Goal: Task Accomplishment & Management: Manage account settings

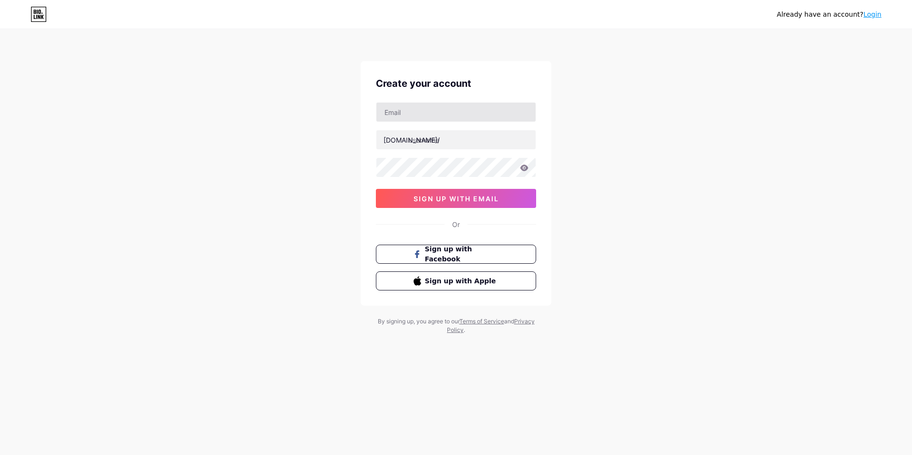
type input "[EMAIL_ADDRESS][DOMAIN_NAME]"
click at [486, 141] on input "tanaphatchaithong" at bounding box center [455, 139] width 159 height 19
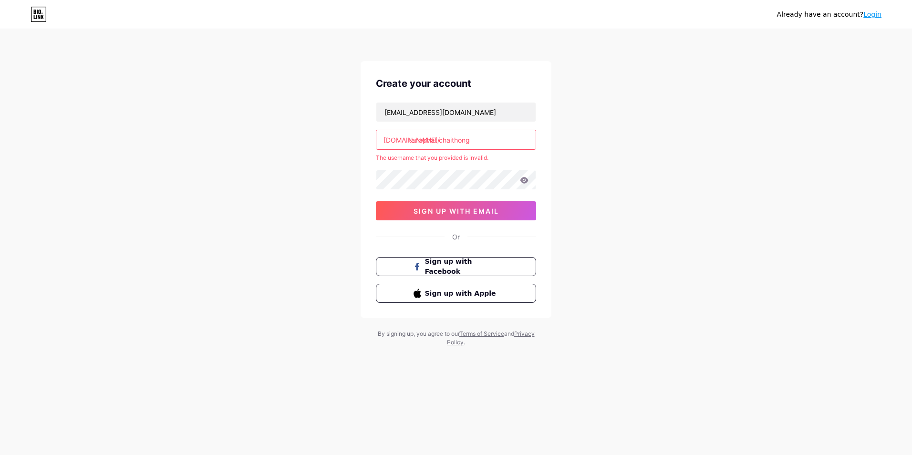
drag, startPoint x: 448, startPoint y: 149, endPoint x: 434, endPoint y: 150, distance: 14.4
click at [429, 151] on div "[EMAIL_ADDRESS][DOMAIN_NAME] [DOMAIN_NAME]/ tanaphat chaithong The username tha…" at bounding box center [456, 161] width 160 height 118
drag, startPoint x: 408, startPoint y: 145, endPoint x: 492, endPoint y: 140, distance: 84.1
click at [491, 140] on input "tanaphat chaithong" at bounding box center [455, 139] width 159 height 19
type input "pleum55"
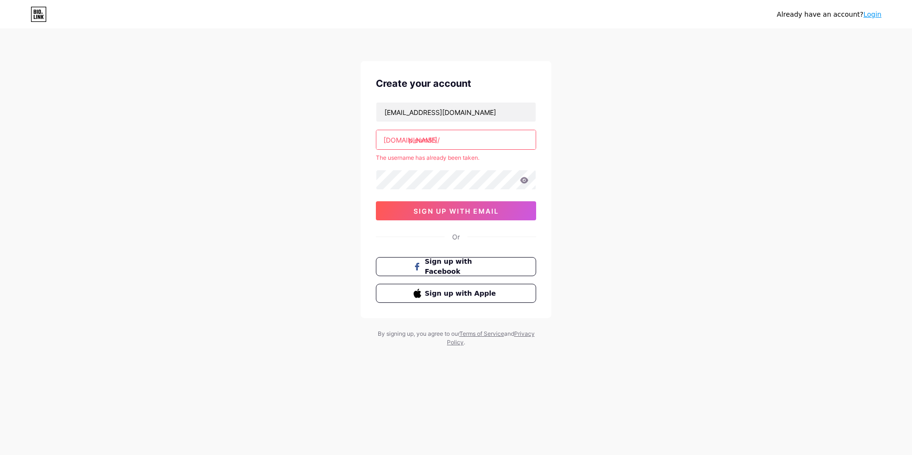
click at [606, 150] on div "Already have an account? Login Create your account [EMAIL_ADDRESS][DOMAIN_NAME]…" at bounding box center [456, 188] width 912 height 377
click at [463, 143] on input "pleum55" at bounding box center [455, 139] width 159 height 19
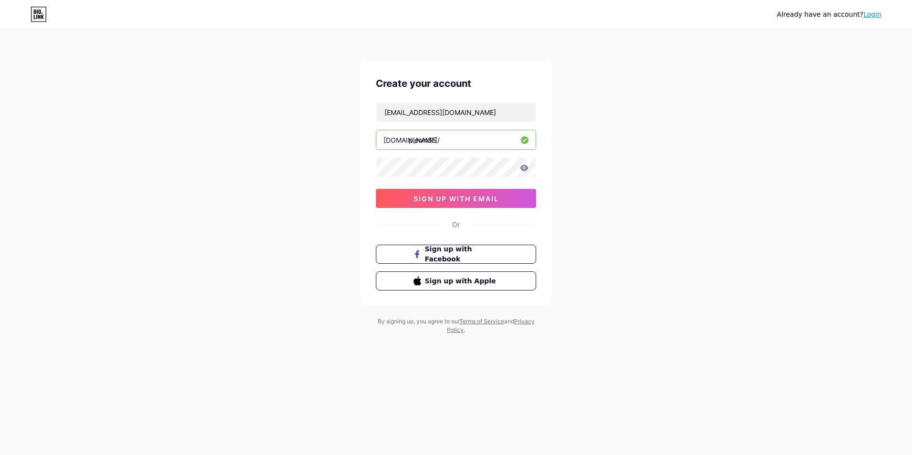
click at [566, 129] on div "Already have an account? Login Create your account [EMAIL_ADDRESS][DOMAIN_NAME]…" at bounding box center [456, 182] width 912 height 365
click at [525, 169] on icon at bounding box center [524, 167] width 8 height 6
click at [487, 199] on span "sign up with email" at bounding box center [455, 199] width 85 height 8
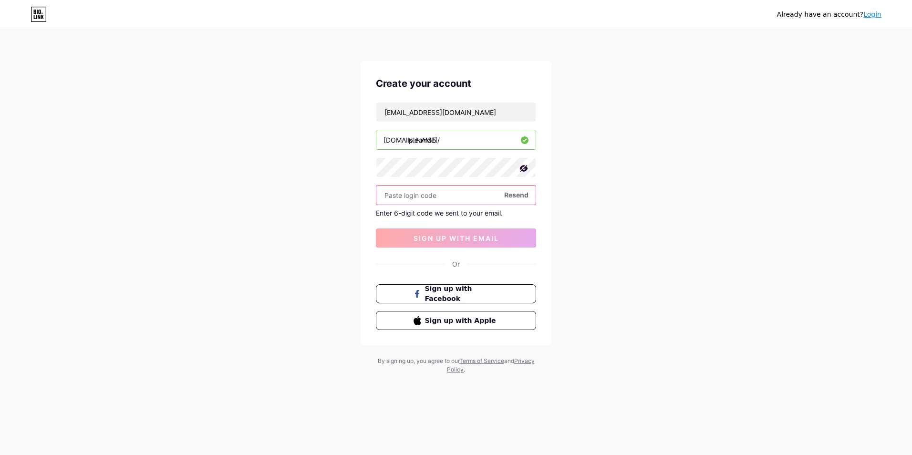
click at [478, 195] on input "text" at bounding box center [455, 194] width 159 height 19
click at [524, 169] on icon at bounding box center [524, 168] width 8 height 7
click at [462, 194] on input "text" at bounding box center [455, 194] width 159 height 19
click at [511, 195] on span "Resend" at bounding box center [516, 195] width 24 height 10
click at [444, 202] on div "[EMAIL_ADDRESS][DOMAIN_NAME] [DOMAIN_NAME]/ pleum55 Resend Enter 6-digit code w…" at bounding box center [456, 174] width 160 height 145
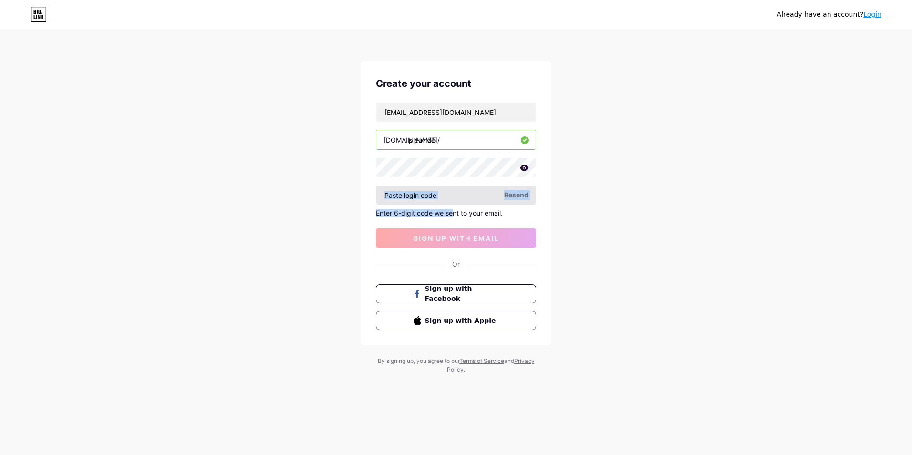
drag, startPoint x: 451, startPoint y: 203, endPoint x: 452, endPoint y: 196, distance: 6.2
click at [451, 200] on div "[EMAIL_ADDRESS][DOMAIN_NAME] [DOMAIN_NAME]/ pleum55 Resend Enter 6-digit code w…" at bounding box center [456, 174] width 160 height 145
click at [452, 196] on input "text" at bounding box center [455, 194] width 159 height 19
click at [512, 197] on span "Resend" at bounding box center [516, 195] width 24 height 10
click at [456, 196] on input "text" at bounding box center [455, 194] width 159 height 19
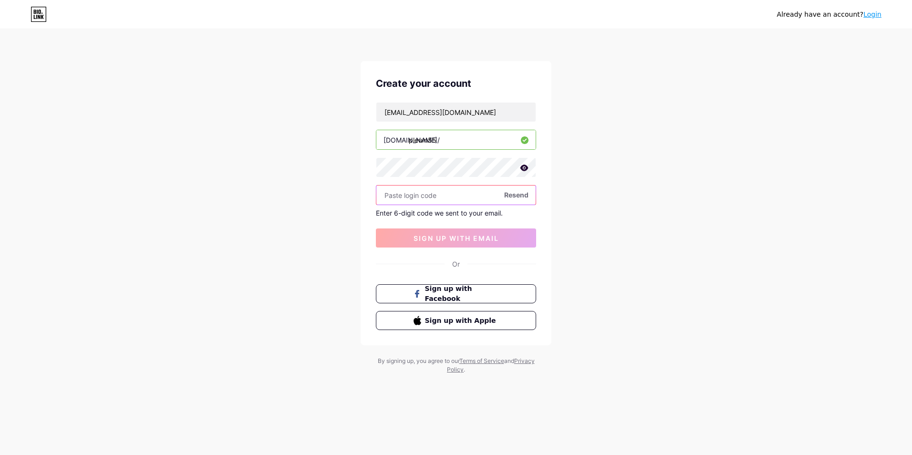
drag, startPoint x: 432, startPoint y: 199, endPoint x: 432, endPoint y: 193, distance: 6.3
click at [432, 199] on input "text" at bounding box center [455, 194] width 159 height 19
type input "942060"
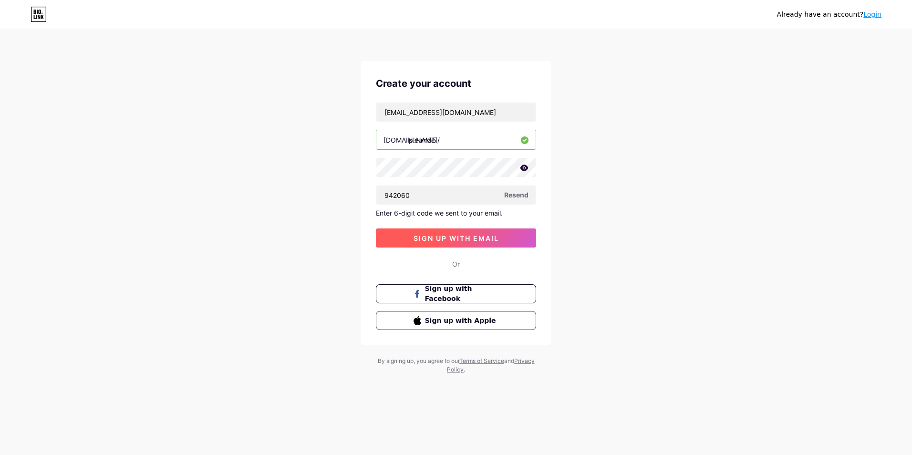
click at [448, 247] on button "sign up with email" at bounding box center [456, 237] width 160 height 19
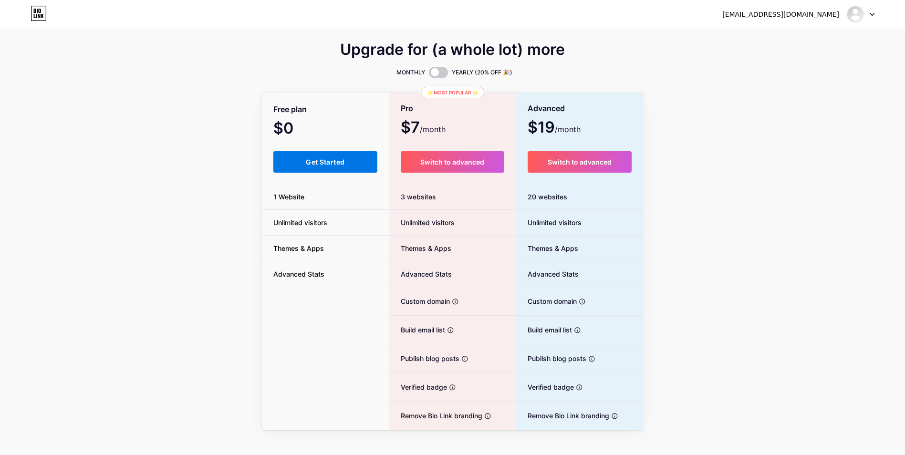
click at [348, 161] on button "Get Started" at bounding box center [325, 161] width 104 height 21
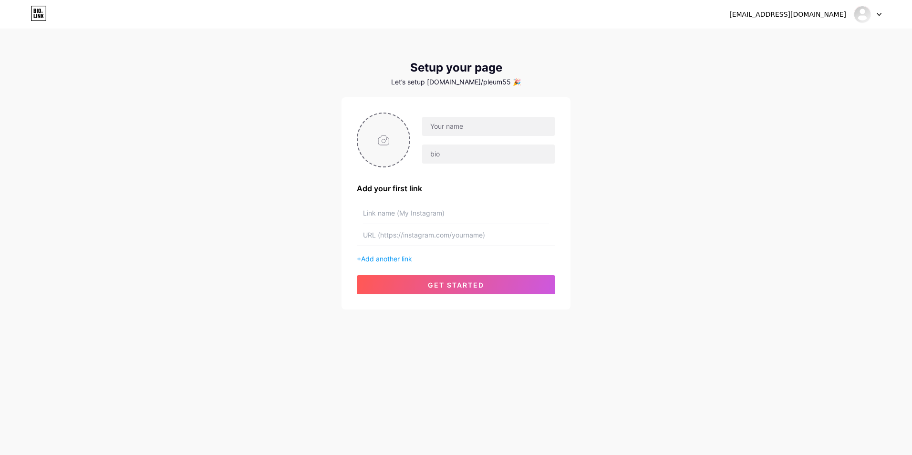
click at [393, 136] on input "file" at bounding box center [383, 139] width 51 height 53
type input "C:\fakepath\ONSL2462.JPG"
click at [386, 132] on img at bounding box center [383, 140] width 53 height 55
click at [409, 118] on circle at bounding box center [404, 119] width 10 height 10
click at [393, 134] on input "file" at bounding box center [383, 139] width 51 height 53
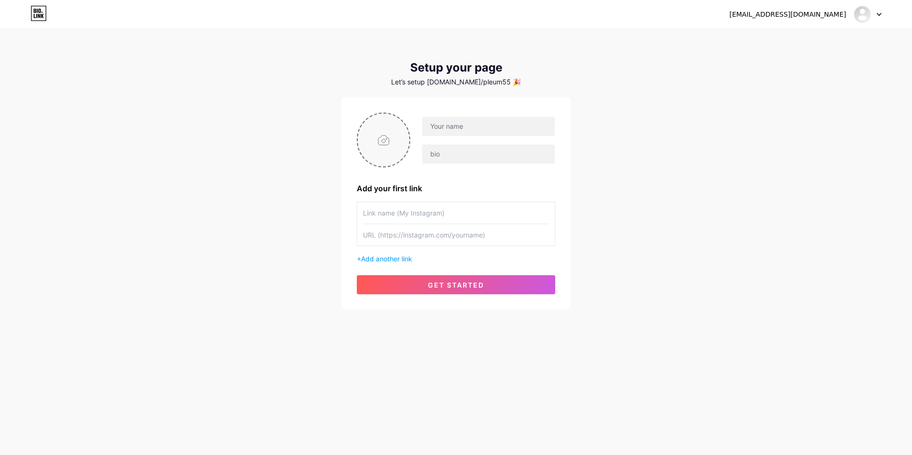
type input "C:\fakepath\UYDD5469.PNG"
click at [480, 124] on input "text" at bounding box center [488, 126] width 133 height 19
type input "Pleum"
click at [604, 151] on div "[EMAIL_ADDRESS][DOMAIN_NAME] Dashboard Logout Setup your page Let’s setup [DOMA…" at bounding box center [456, 170] width 912 height 340
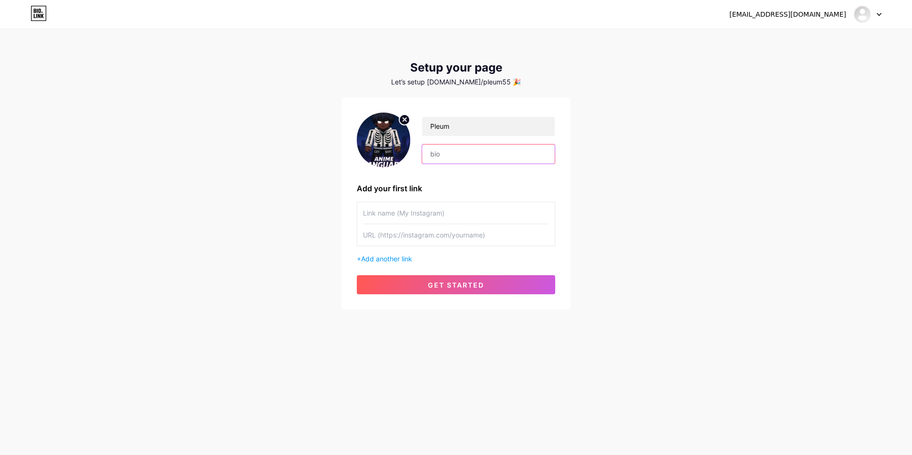
click at [513, 157] on input "text" at bounding box center [488, 153] width 133 height 19
type input "W"
type input "HI"
click at [478, 220] on input "text" at bounding box center [456, 212] width 186 height 21
click at [482, 237] on input "text" at bounding box center [456, 234] width 186 height 21
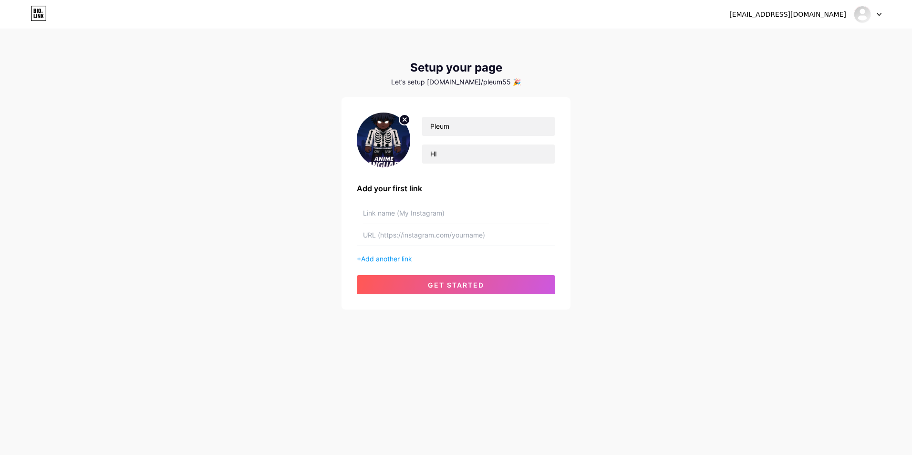
click at [482, 214] on input "text" at bounding box center [456, 212] width 186 height 21
type input "Pleum_55z"
click at [581, 222] on div "[EMAIL_ADDRESS][DOMAIN_NAME] Dashboard Logout Setup your page Let’s setup [DOMA…" at bounding box center [456, 170] width 912 height 340
click at [449, 236] on input "text" at bounding box center [456, 234] width 186 height 21
click at [411, 237] on input "text" at bounding box center [456, 234] width 186 height 21
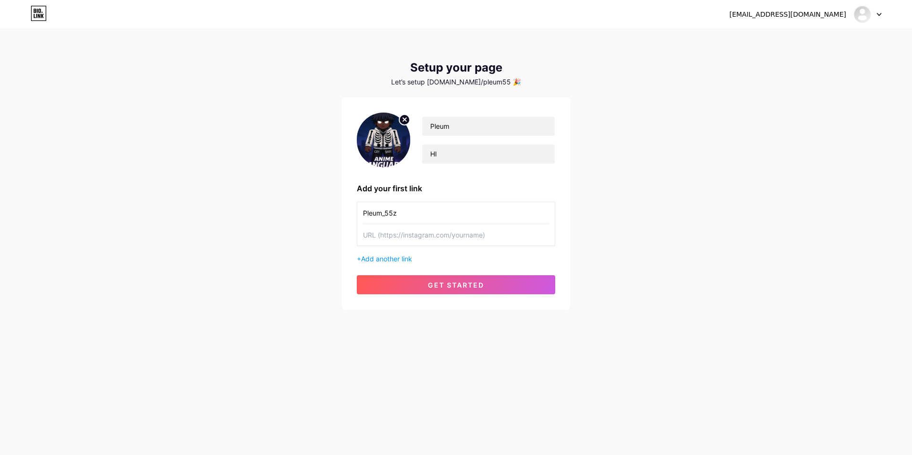
paste input "[URL][DOMAIN_NAME]"
type input "[URL][DOMAIN_NAME]"
click at [445, 275] on button "get started" at bounding box center [456, 284] width 198 height 19
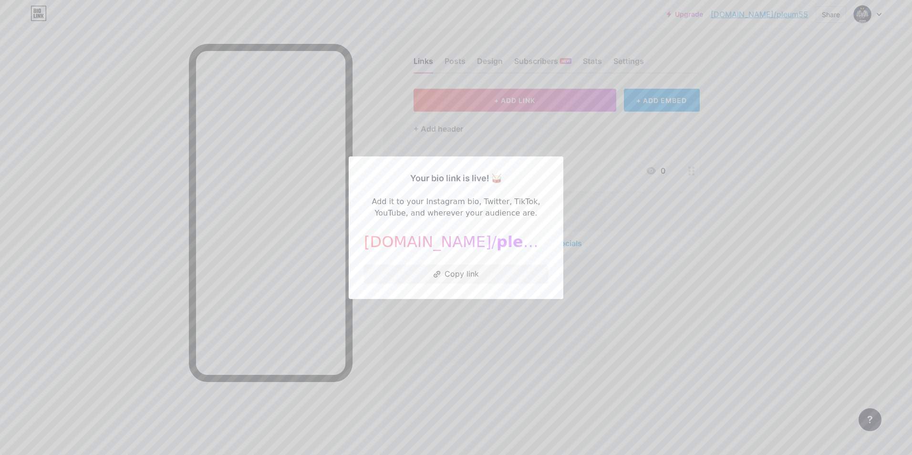
click at [613, 136] on div at bounding box center [456, 227] width 912 height 455
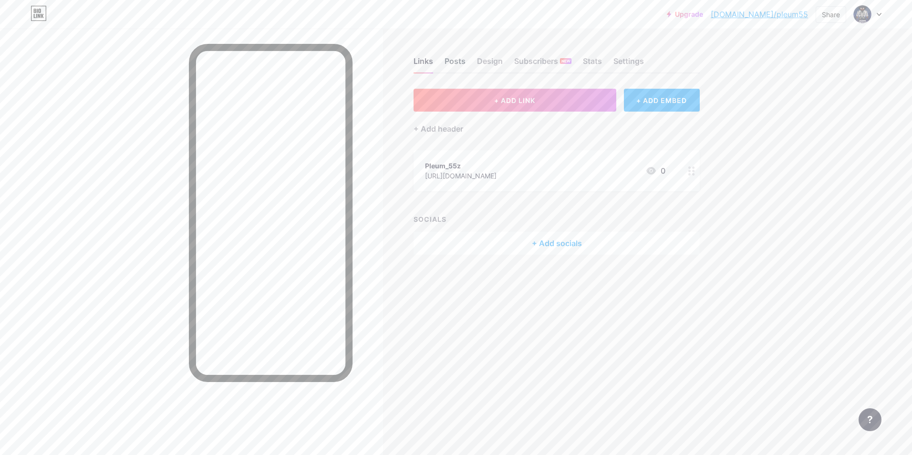
click at [453, 71] on div "Posts" at bounding box center [454, 63] width 21 height 17
click at [421, 61] on div "Links" at bounding box center [423, 63] width 20 height 17
click at [437, 238] on div "+ Add socials" at bounding box center [556, 243] width 286 height 23
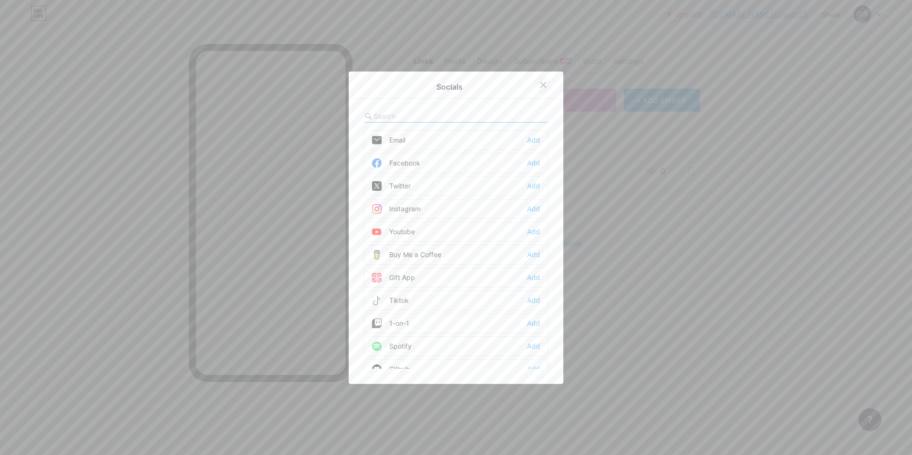
click at [546, 83] on div at bounding box center [543, 84] width 17 height 17
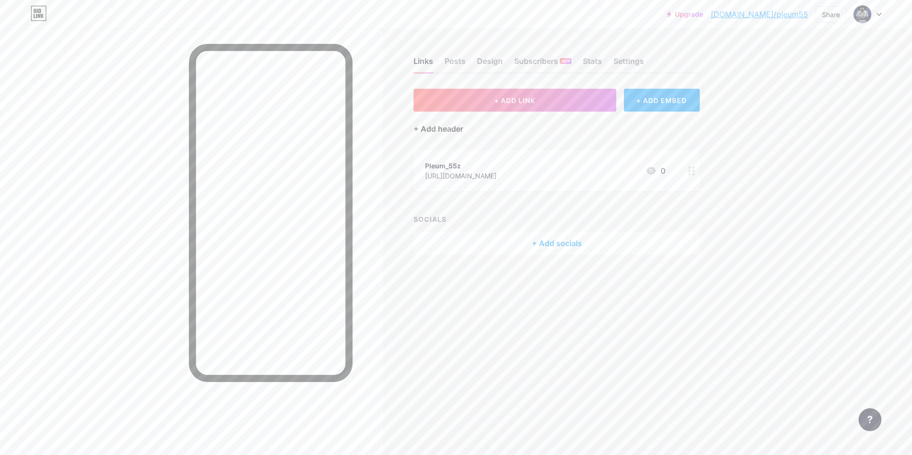
click at [445, 127] on div "+ Add header" at bounding box center [438, 128] width 50 height 11
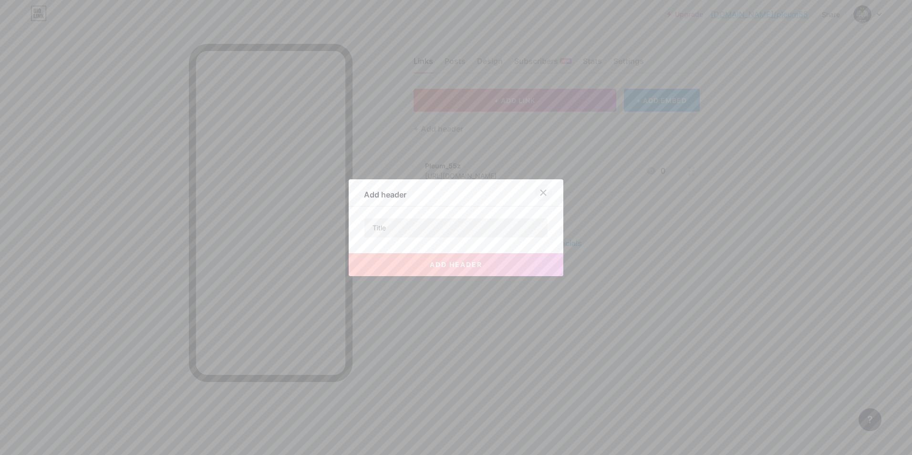
click at [547, 191] on div at bounding box center [543, 192] width 17 height 17
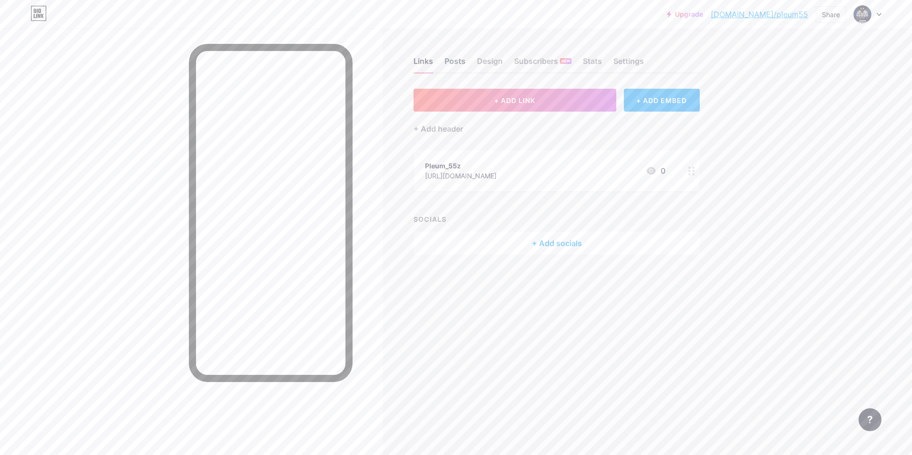
click at [463, 64] on div "Posts" at bounding box center [454, 63] width 21 height 17
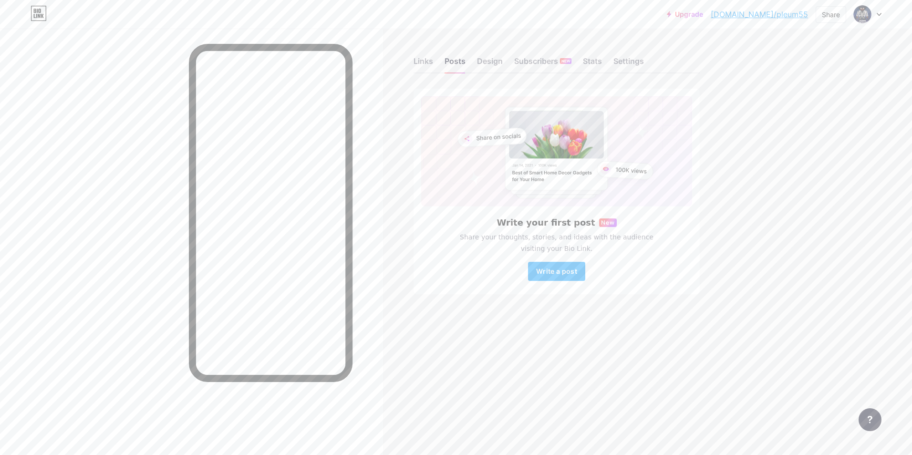
click at [434, 58] on div "Links Posts Design Subscribers NEW Stats Settings" at bounding box center [556, 56] width 286 height 33
click at [436, 68] on div "Links Posts Design Subscribers NEW Stats Settings" at bounding box center [556, 56] width 286 height 33
click at [429, 66] on div "Links" at bounding box center [423, 63] width 20 height 17
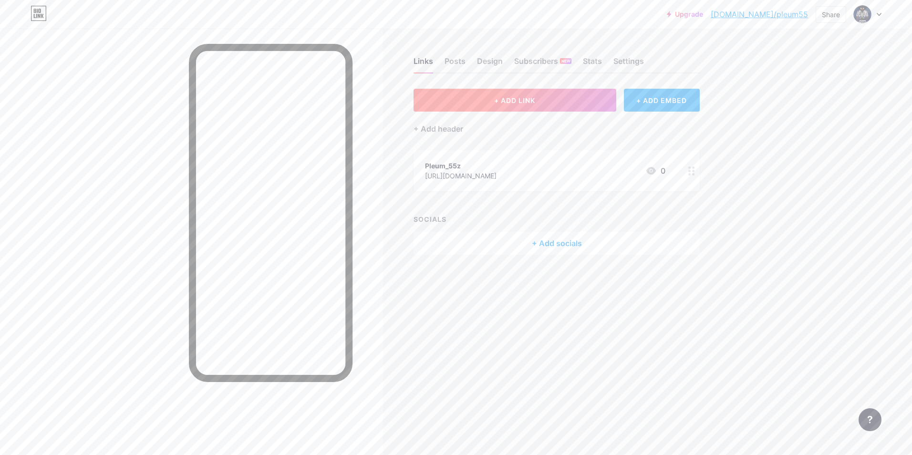
click at [447, 105] on button "+ ADD LINK" at bounding box center [514, 100] width 203 height 23
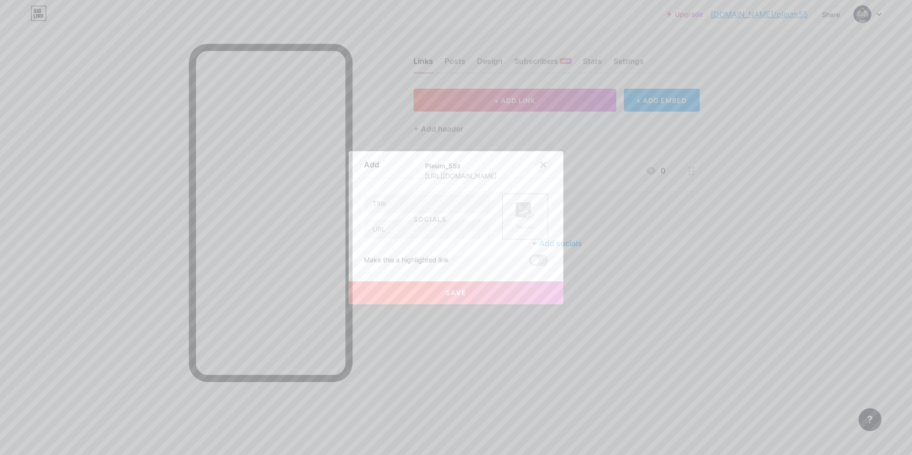
click at [545, 164] on div at bounding box center [543, 164] width 17 height 17
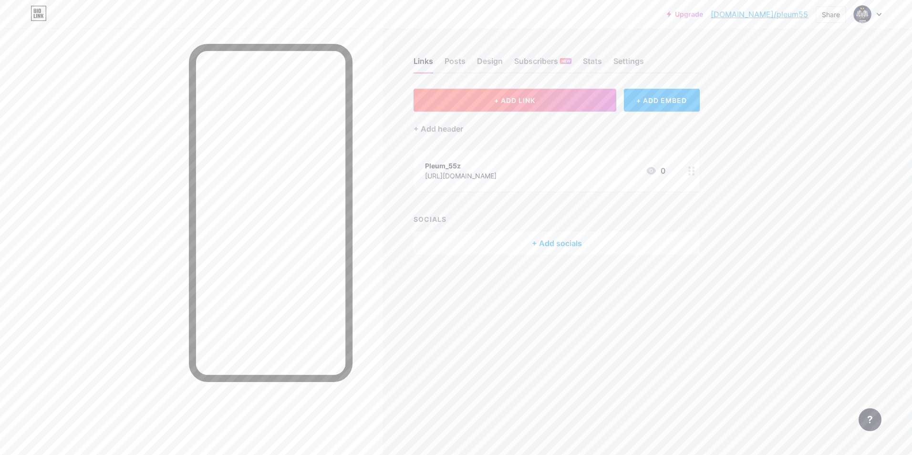
click at [455, 107] on button "+ ADD LINK" at bounding box center [514, 100] width 203 height 23
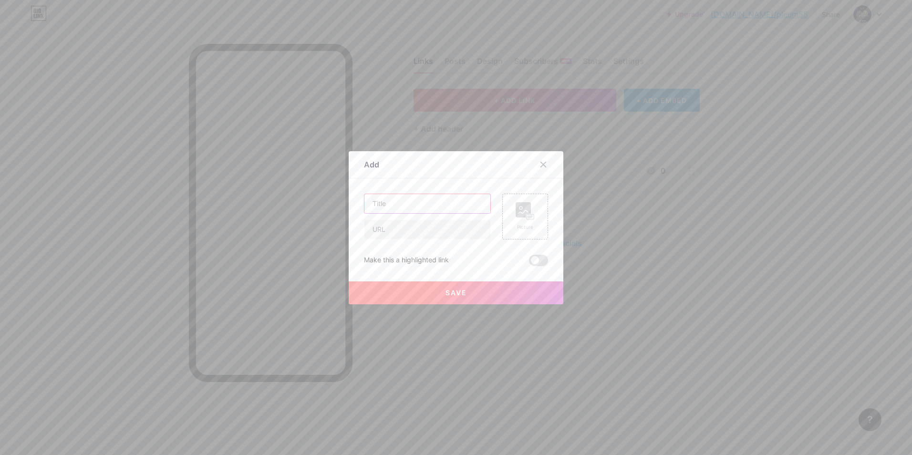
click at [441, 203] on input "text" at bounding box center [427, 203] width 126 height 19
click at [521, 209] on rect at bounding box center [522, 209] width 15 height 15
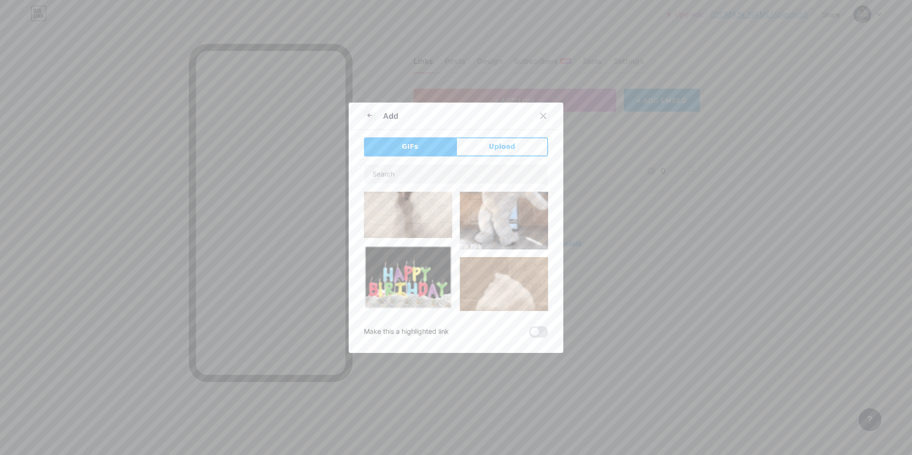
scroll to position [143, 0]
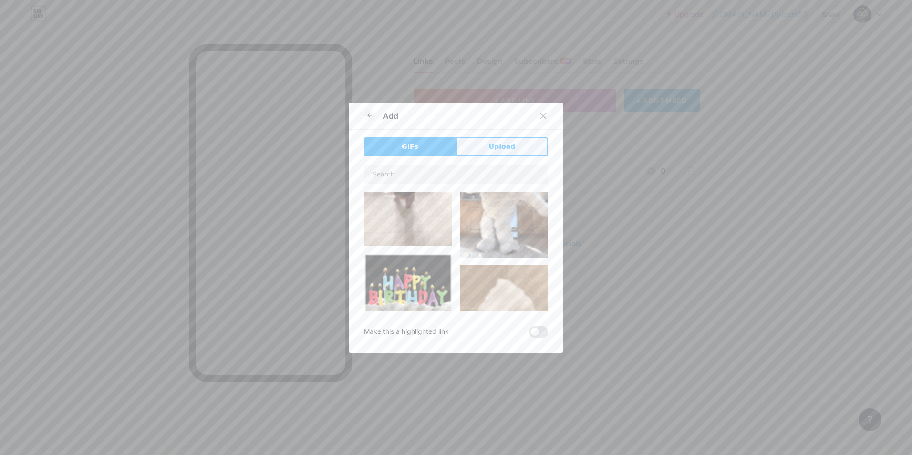
click at [504, 152] on button "Upload" at bounding box center [502, 146] width 92 height 19
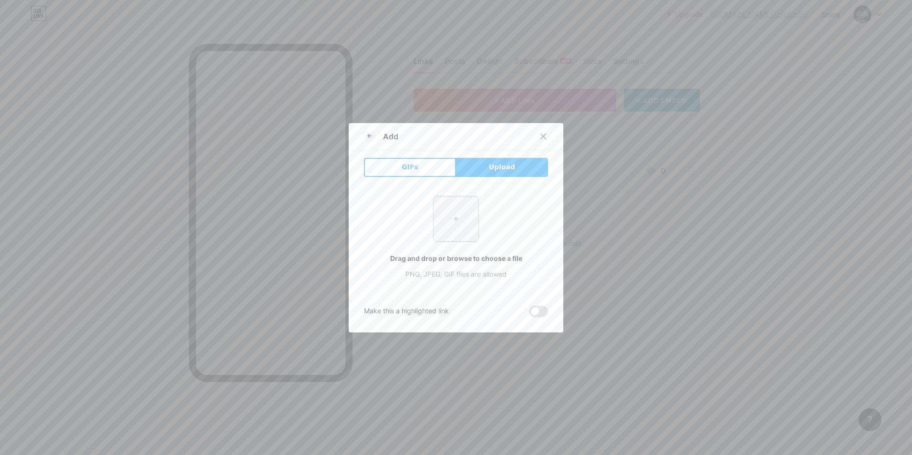
click at [455, 216] on input "file" at bounding box center [455, 218] width 45 height 45
type input "C:\fakepath\WXHK2770.PNG"
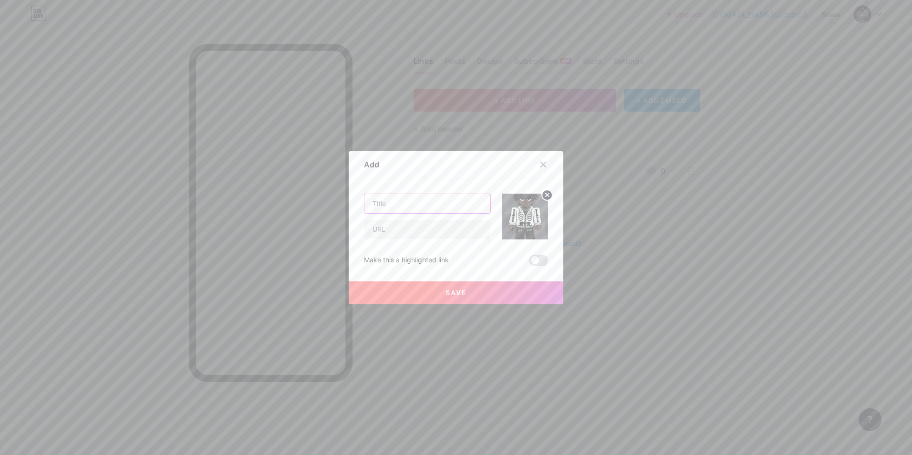
click at [395, 203] on input "text" at bounding box center [427, 203] width 126 height 19
drag, startPoint x: 439, startPoint y: 182, endPoint x: 423, endPoint y: 187, distance: 16.4
click at [439, 182] on div "Content YouTube Play YouTube video without leaving your page. ADD Vimeo Play Vi…" at bounding box center [456, 222] width 184 height 88
click at [424, 197] on input "text" at bounding box center [427, 203] width 126 height 19
click at [542, 195] on circle at bounding box center [547, 195] width 10 height 10
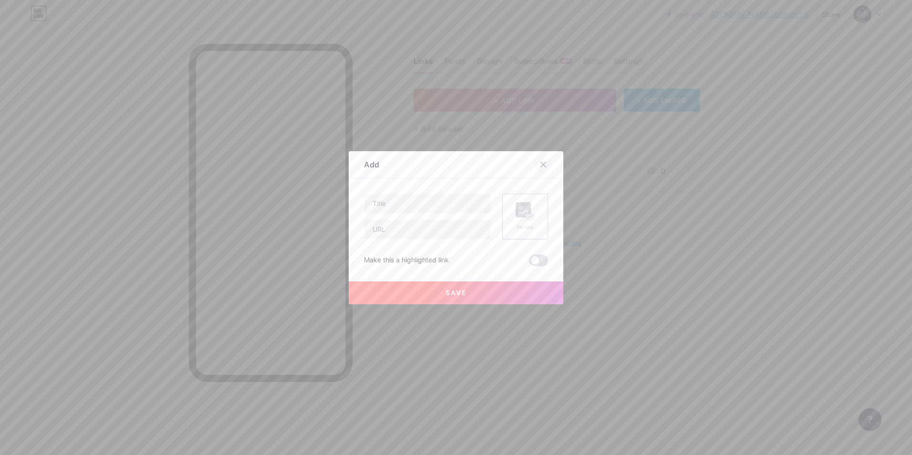
click at [541, 160] on div at bounding box center [543, 164] width 17 height 17
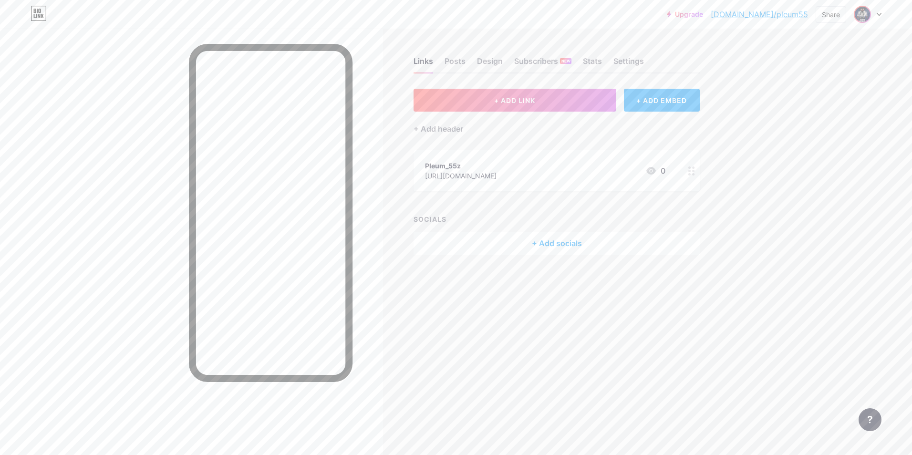
click at [864, 14] on img at bounding box center [861, 14] width 15 height 15
click at [832, 61] on div "Pleum" at bounding box center [826, 57] width 73 height 8
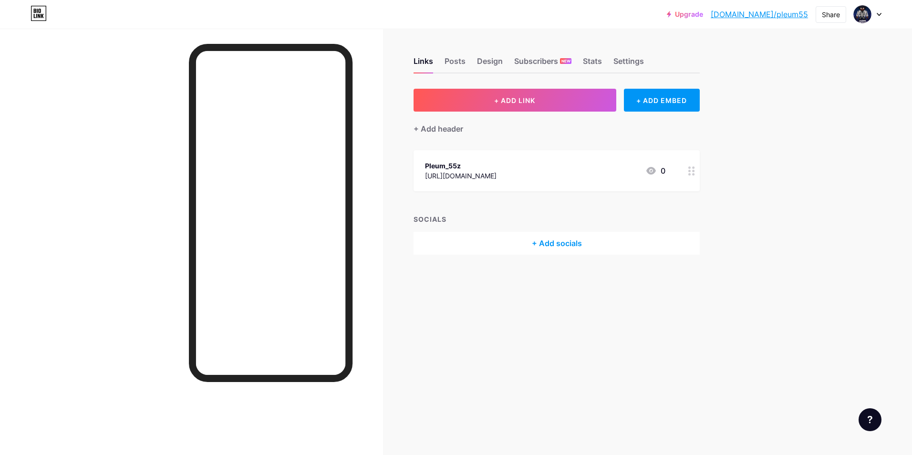
click at [496, 165] on div "Pleum_55z" at bounding box center [461, 166] width 72 height 10
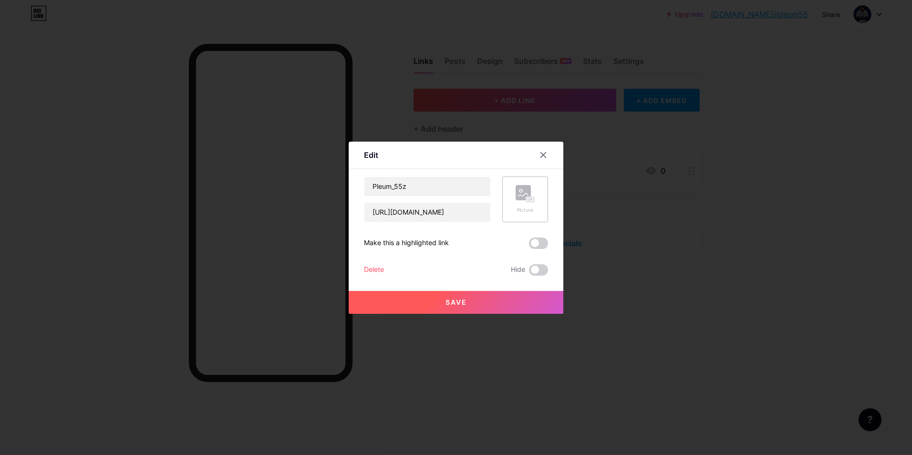
click at [515, 203] on div "Picture" at bounding box center [524, 199] width 19 height 29
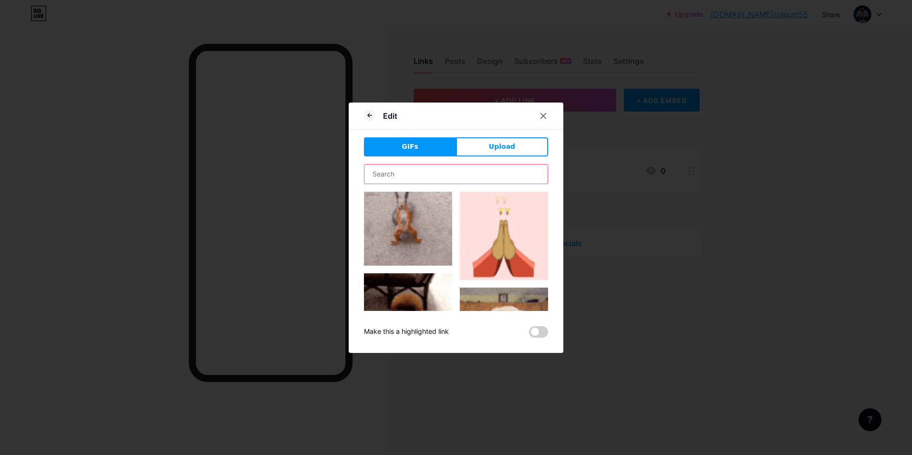
click at [446, 167] on input "text" at bounding box center [455, 173] width 183 height 19
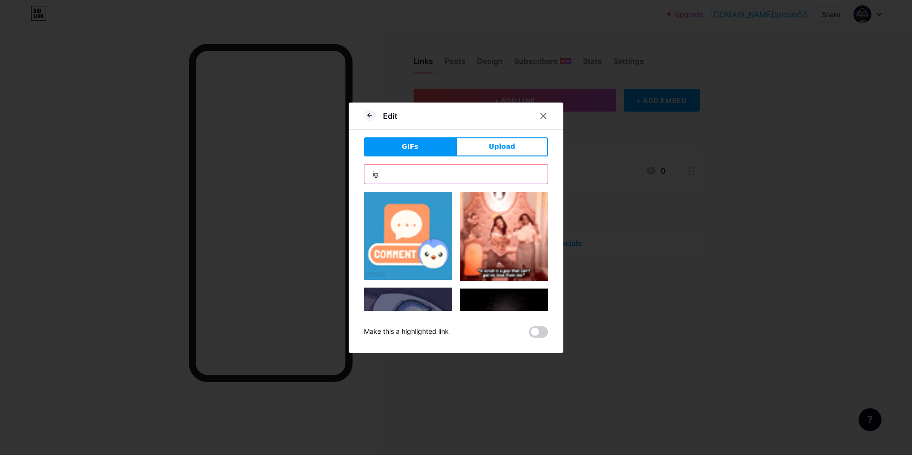
type input "ig"
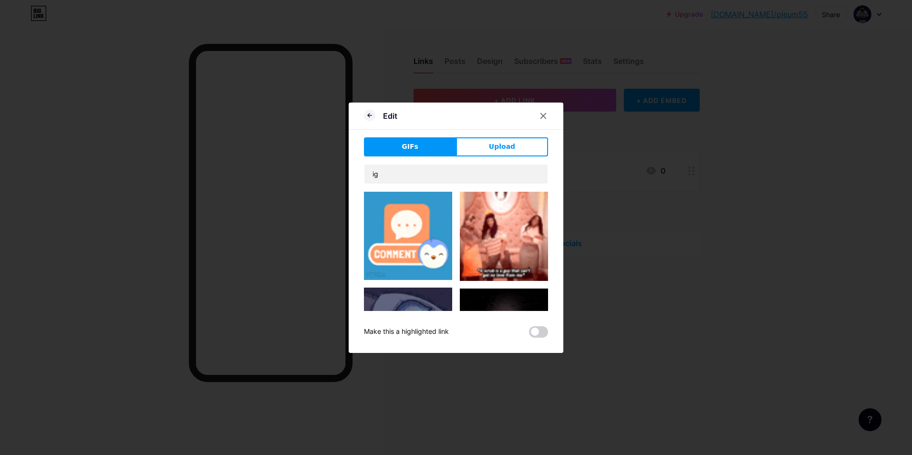
click at [488, 136] on div "Edit GIFs Upload Content YouTube Play YouTube video without leaving your page. …" at bounding box center [456, 228] width 215 height 250
click at [490, 142] on span "Upload" at bounding box center [502, 147] width 26 height 10
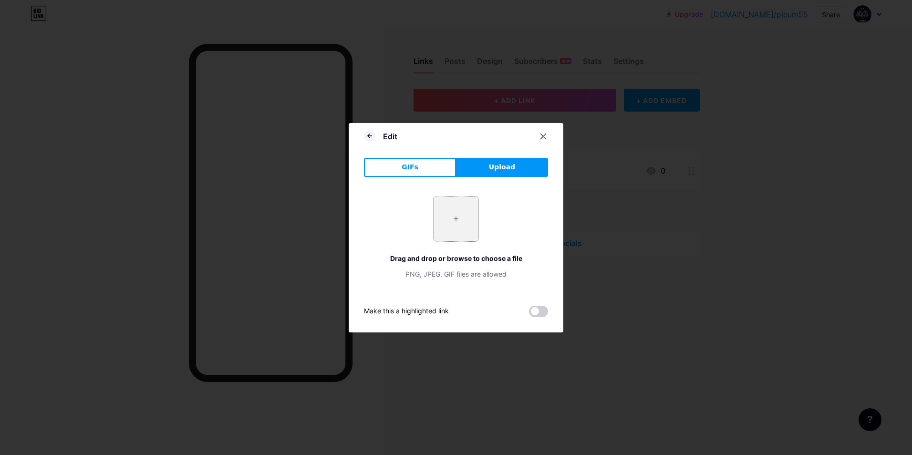
click at [433, 205] on input "file" at bounding box center [455, 218] width 45 height 45
type input "C:\fakepath\ig-logo-email.webp"
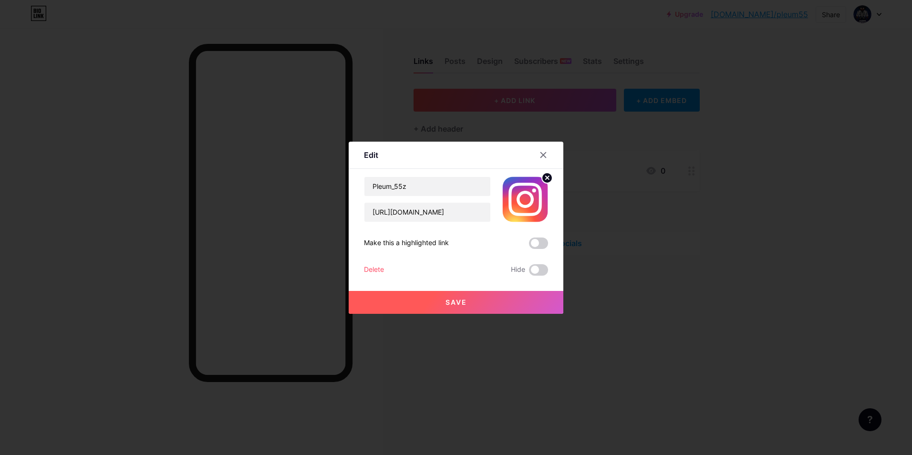
click at [456, 306] on button "Save" at bounding box center [456, 302] width 215 height 23
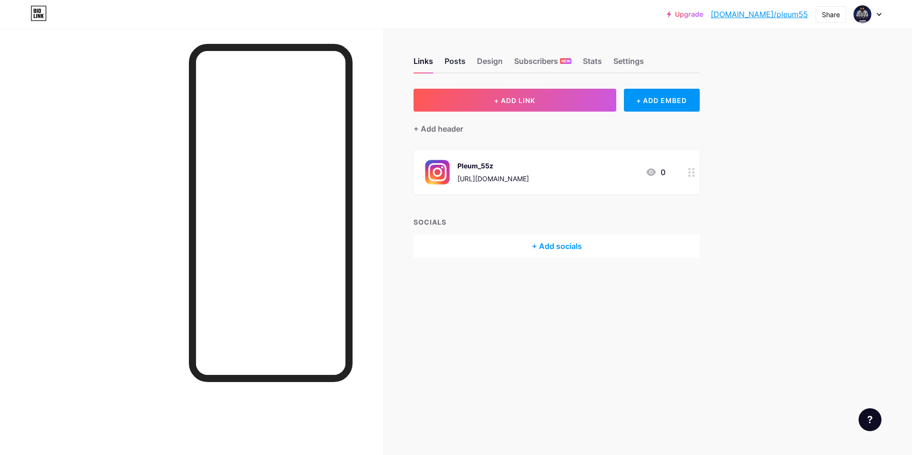
click at [455, 62] on div "Posts" at bounding box center [454, 63] width 21 height 17
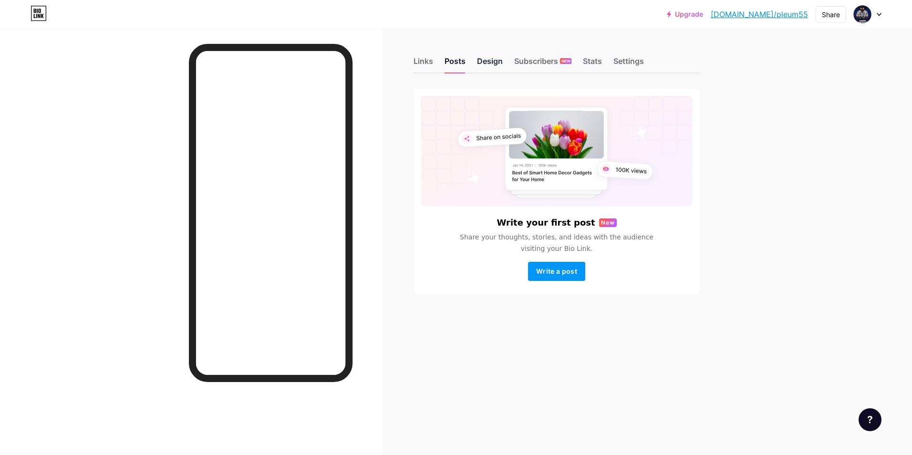
click at [498, 60] on div "Design" at bounding box center [490, 63] width 26 height 17
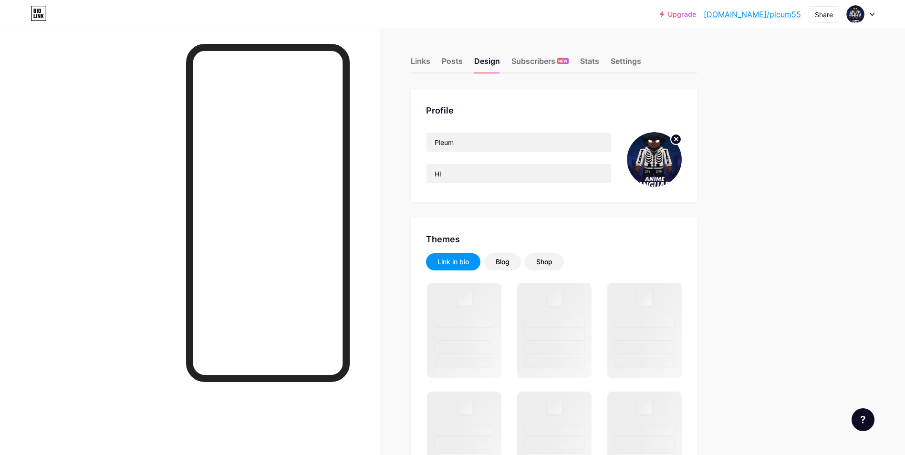
click at [675, 139] on circle at bounding box center [675, 139] width 10 height 10
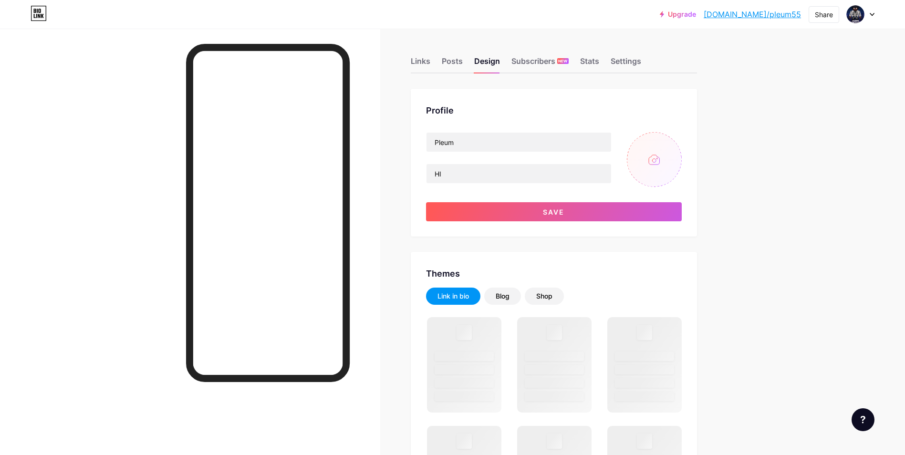
click at [661, 160] on input "file" at bounding box center [654, 159] width 55 height 55
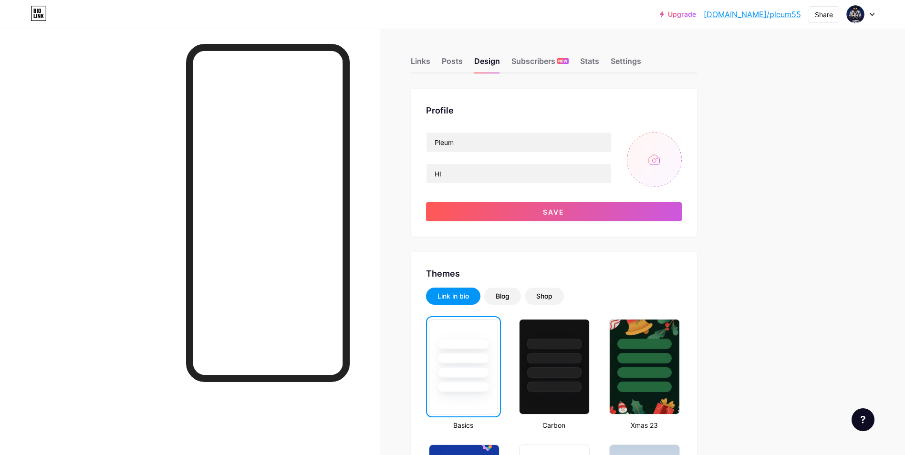
type input "C:\fakepath\UYDD5469.PNG"
click at [659, 162] on span at bounding box center [653, 159] width 10 height 10
click at [670, 160] on input "file" at bounding box center [654, 159] width 55 height 55
click at [676, 139] on circle at bounding box center [675, 139] width 10 height 10
click at [656, 160] on input "file" at bounding box center [654, 159] width 55 height 55
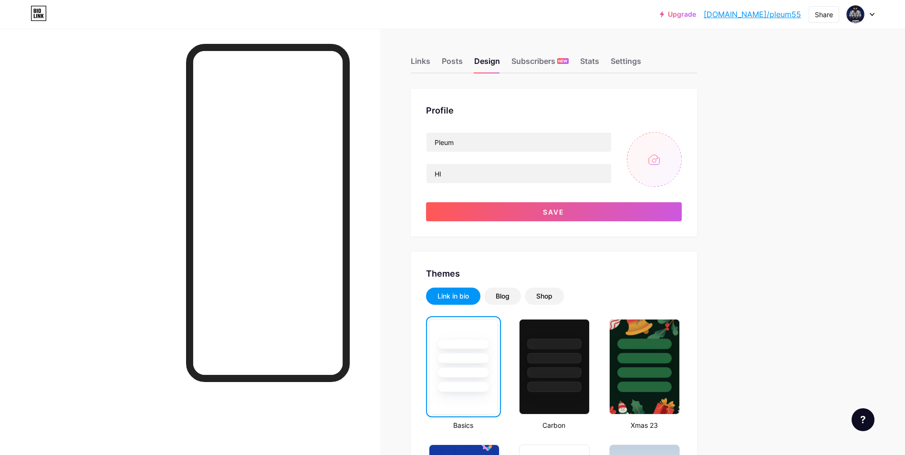
type input "C:\fakepath\WXHK2770.PNG"
drag, startPoint x: 713, startPoint y: 259, endPoint x: 713, endPoint y: 249, distance: 10.5
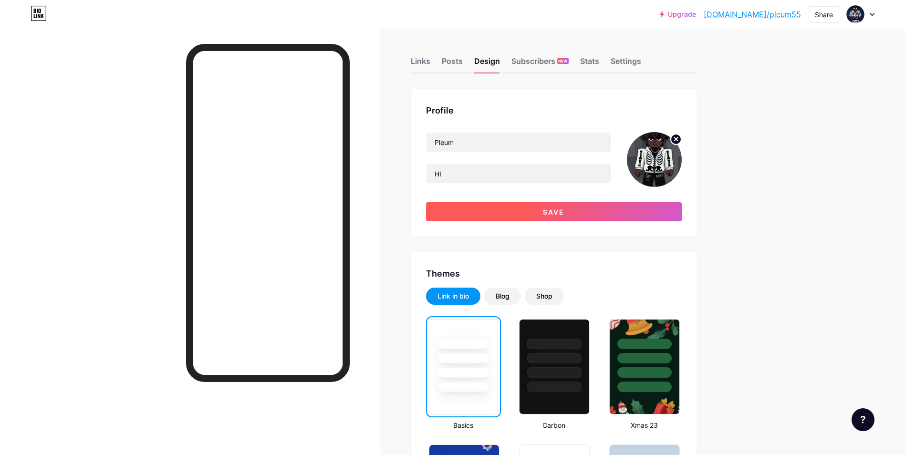
click at [641, 208] on button "Save" at bounding box center [554, 211] width 256 height 19
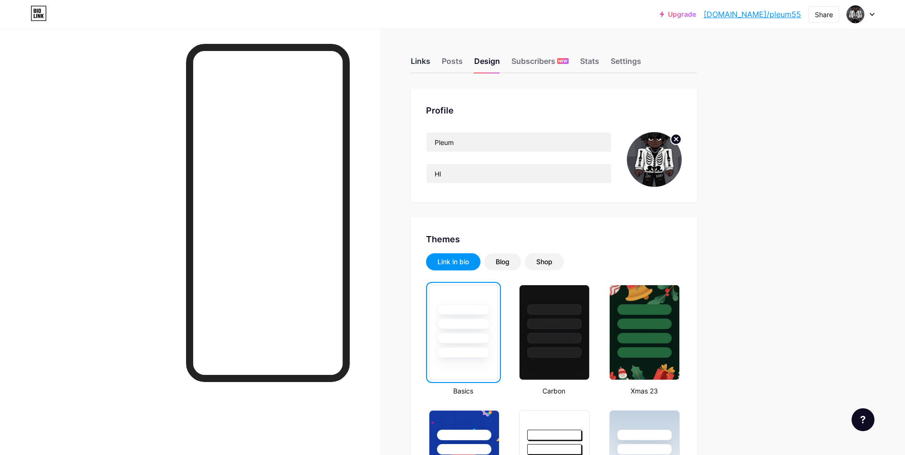
click at [424, 60] on div "Links" at bounding box center [421, 63] width 20 height 17
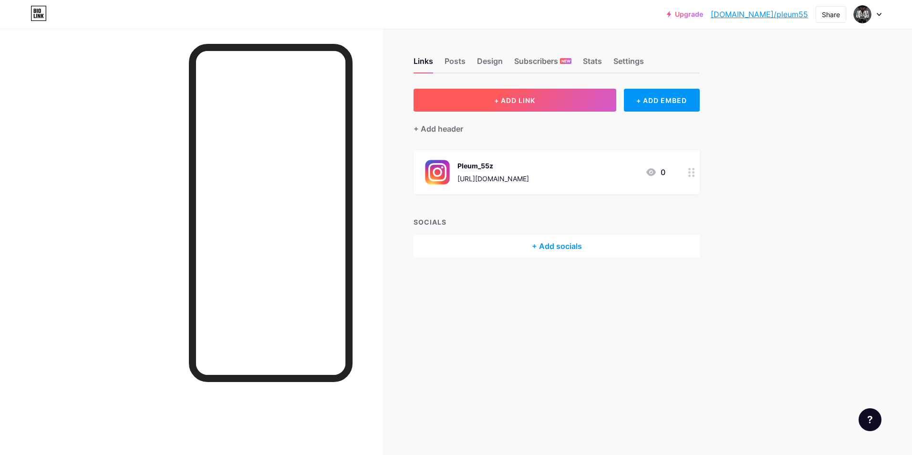
click at [468, 109] on button "+ ADD LINK" at bounding box center [514, 100] width 203 height 23
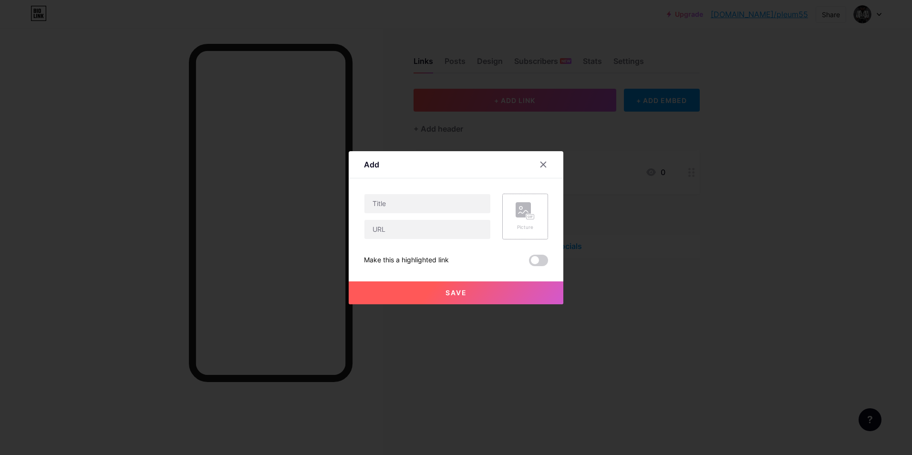
click at [515, 219] on icon at bounding box center [524, 211] width 19 height 18
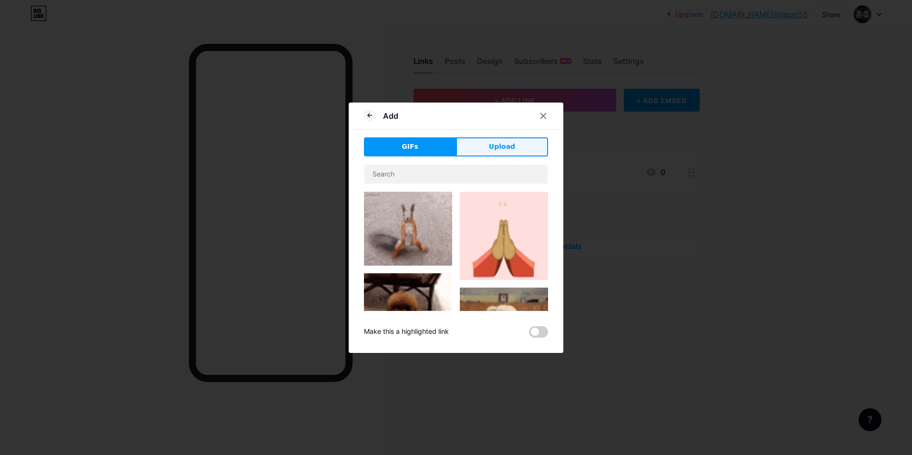
click at [489, 145] on span "Upload" at bounding box center [502, 147] width 26 height 10
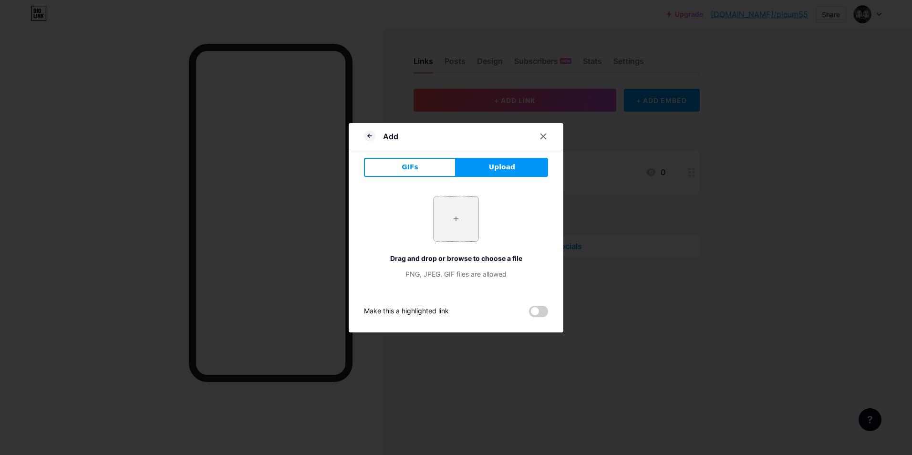
click at [440, 212] on input "file" at bounding box center [455, 218] width 45 height 45
type input "C:\fakepath\UYDD5469.PNG"
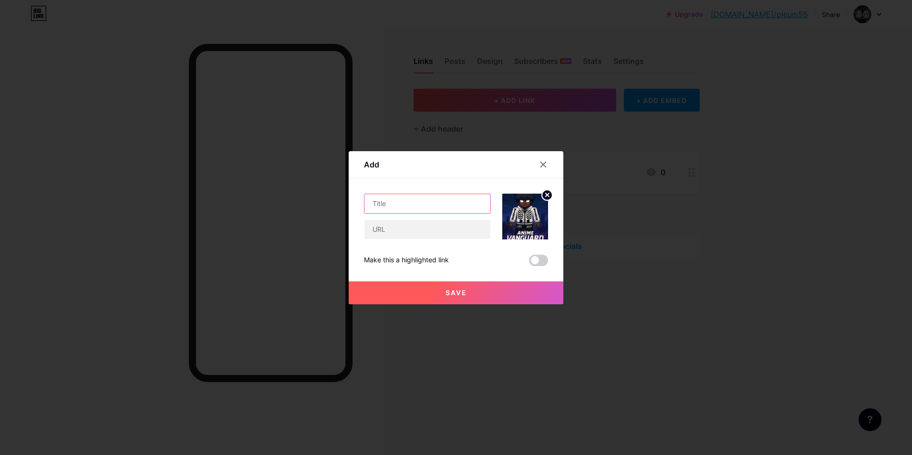
click at [425, 205] on input "text" at bounding box center [427, 203] width 126 height 19
type input "V"
type input "เซิฟ VIP"
click at [373, 231] on input "text" at bounding box center [427, 229] width 126 height 19
click at [407, 227] on input "text" at bounding box center [427, 229] width 126 height 19
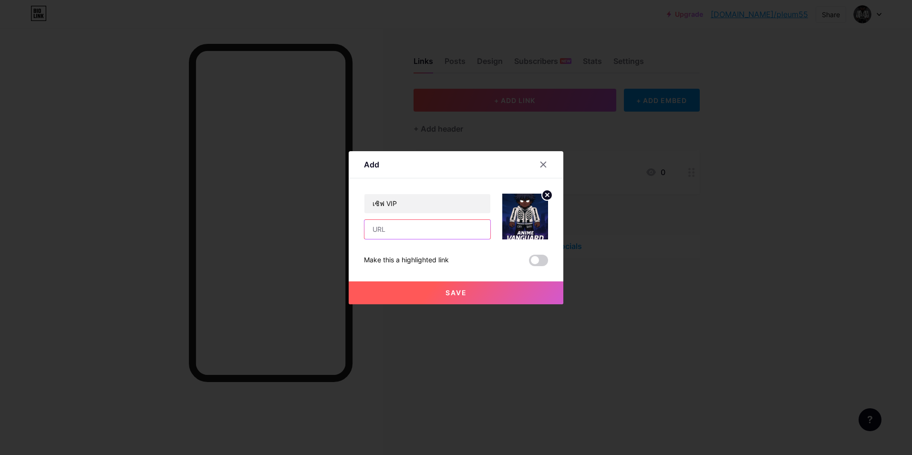
paste input "[URL][DOMAIN_NAME]"
click at [446, 231] on input "[URL][DOMAIN_NAME]" at bounding box center [427, 229] width 126 height 19
paste input "roblox.com/share?code=634e57a1e3c6184495ac229243fd439b&type=Server"
type input "https://www.roblox.com/share?code=634e57a1e3c6184495ac229243fd439b&type=Server"
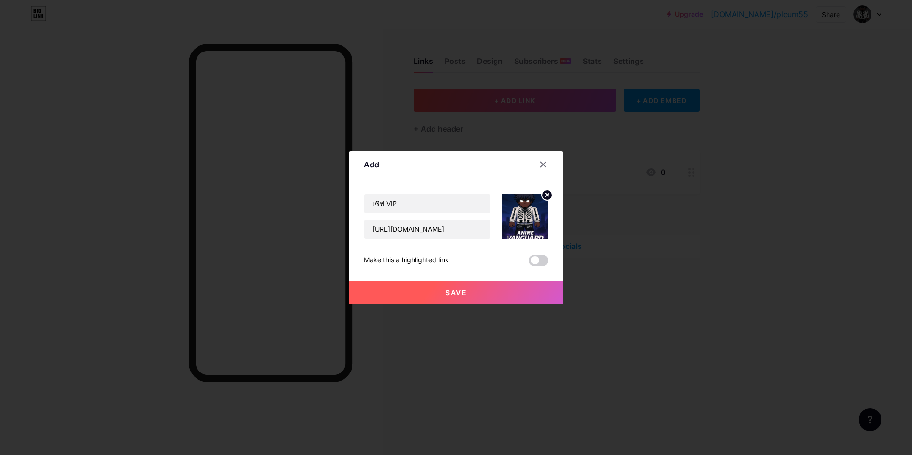
scroll to position [0, 0]
click at [478, 292] on button "Save" at bounding box center [456, 292] width 215 height 23
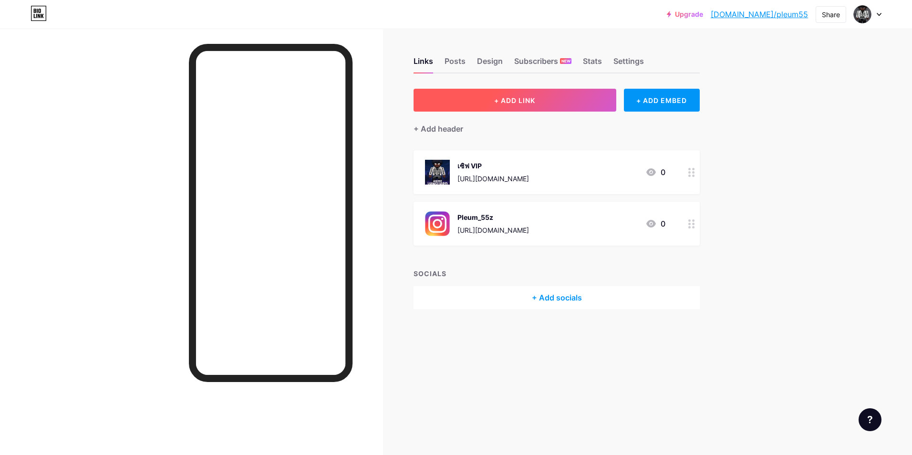
click at [484, 101] on button "+ ADD LINK" at bounding box center [514, 100] width 203 height 23
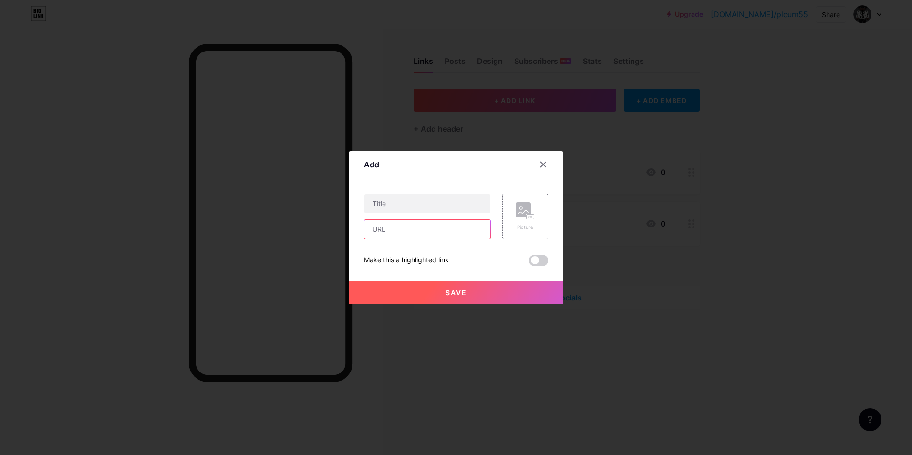
click at [434, 227] on input "text" at bounding box center [427, 229] width 126 height 19
paste input "https://ezdn.app/BIGNAJA"
type input "https://ezdn.app/BIGNAJA"
click at [432, 209] on input "text" at bounding box center [427, 203] width 126 height 19
click at [420, 205] on input "Donat" at bounding box center [427, 203] width 126 height 19
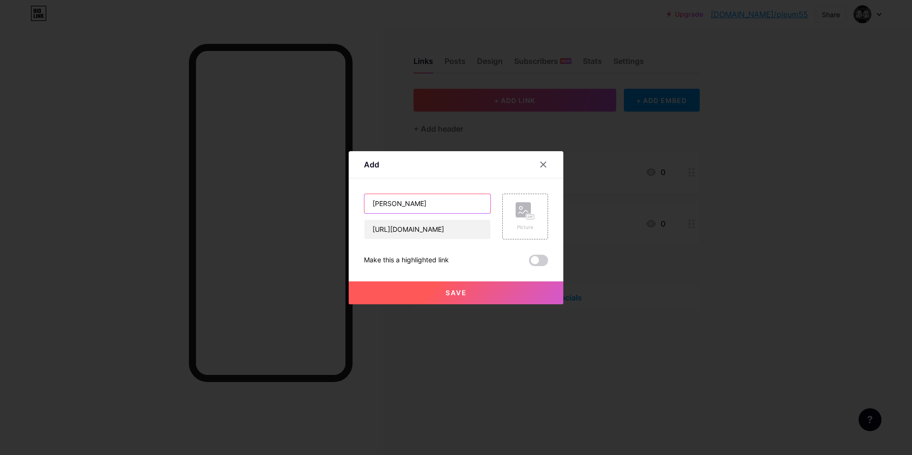
paste input "donate"
type input "donate"
click at [423, 173] on div "Add" at bounding box center [456, 167] width 215 height 22
click at [526, 214] on rect at bounding box center [530, 216] width 8 height 5
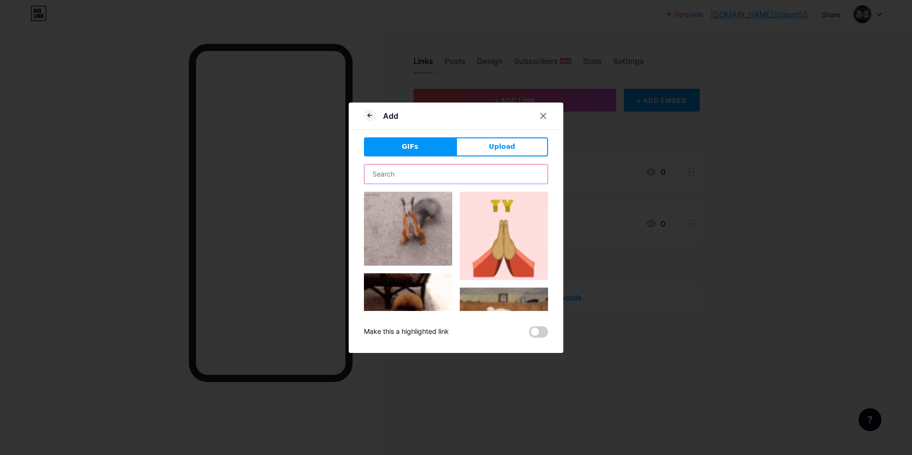
click at [420, 174] on input "text" at bounding box center [455, 173] width 183 height 19
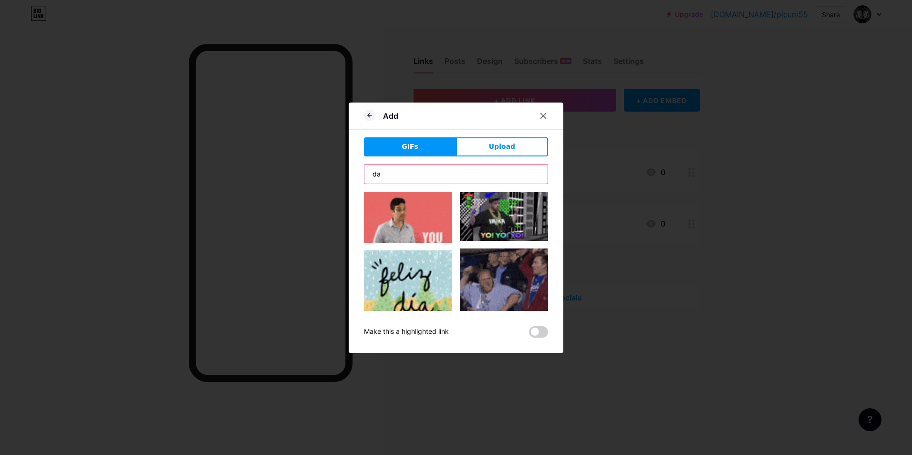
paste input "onate"
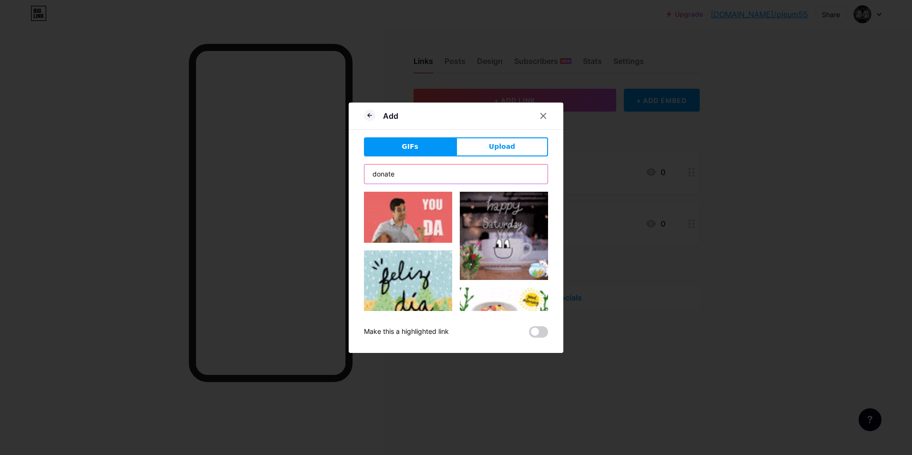
type input "donate"
click at [356, 159] on div "Add GIFs Upload Content YouTube Play YouTube video without leaving your page. A…" at bounding box center [456, 228] width 215 height 250
click at [414, 176] on input "donate" at bounding box center [455, 173] width 183 height 19
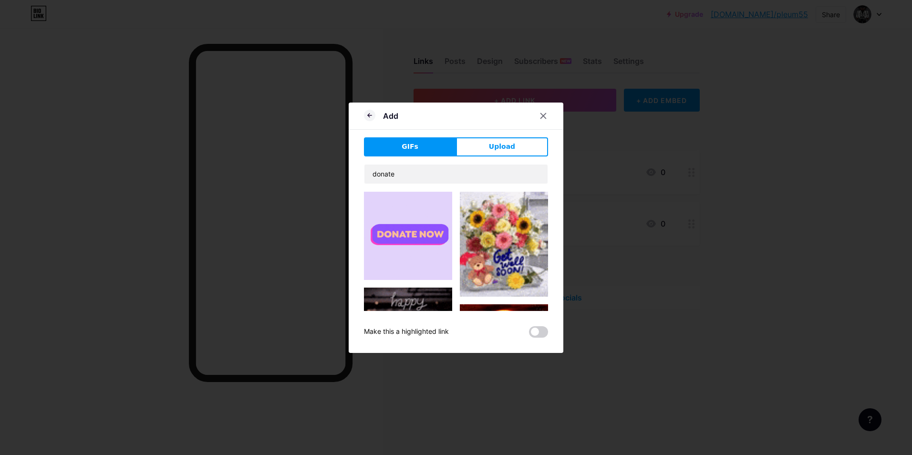
click at [401, 220] on img at bounding box center [408, 236] width 88 height 88
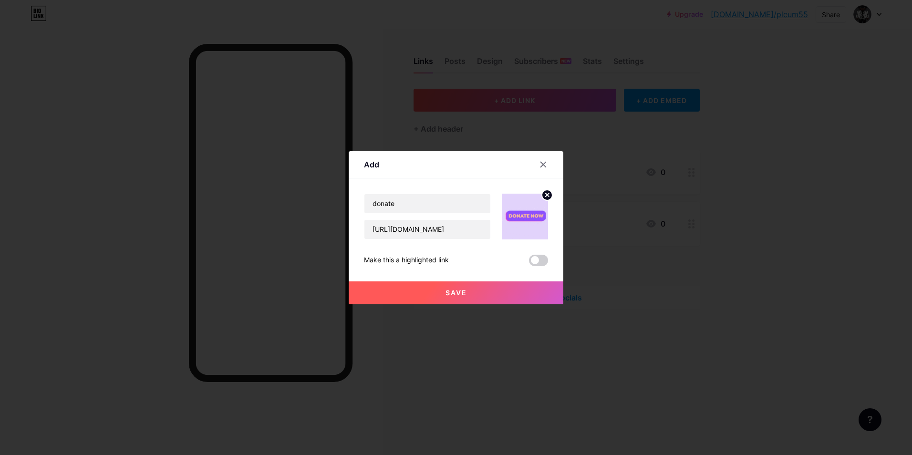
click at [372, 292] on button "Save" at bounding box center [456, 292] width 215 height 23
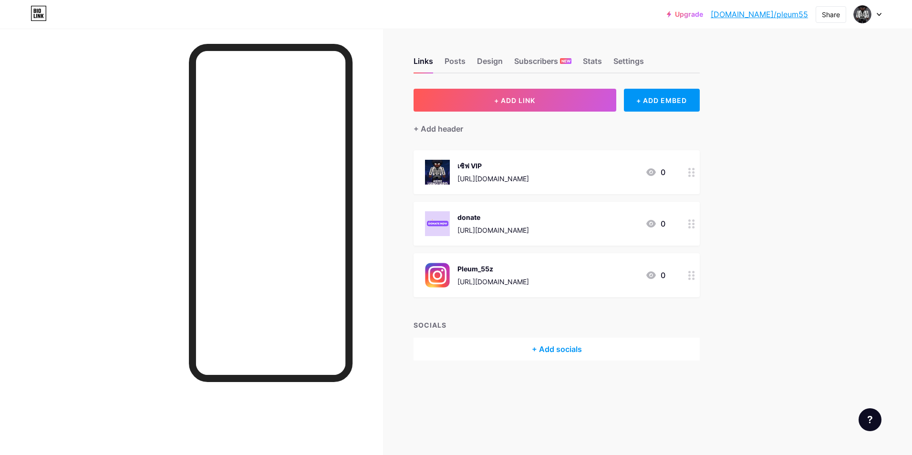
click at [689, 223] on circle at bounding box center [689, 224] width 2 height 2
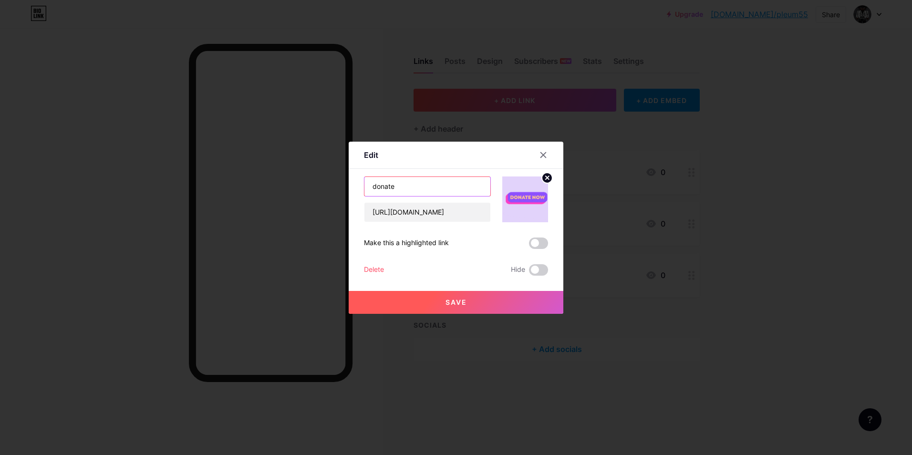
click at [372, 184] on input "donate" at bounding box center [427, 186] width 126 height 19
type input "Donate"
click at [450, 302] on span "Save" at bounding box center [455, 302] width 21 height 8
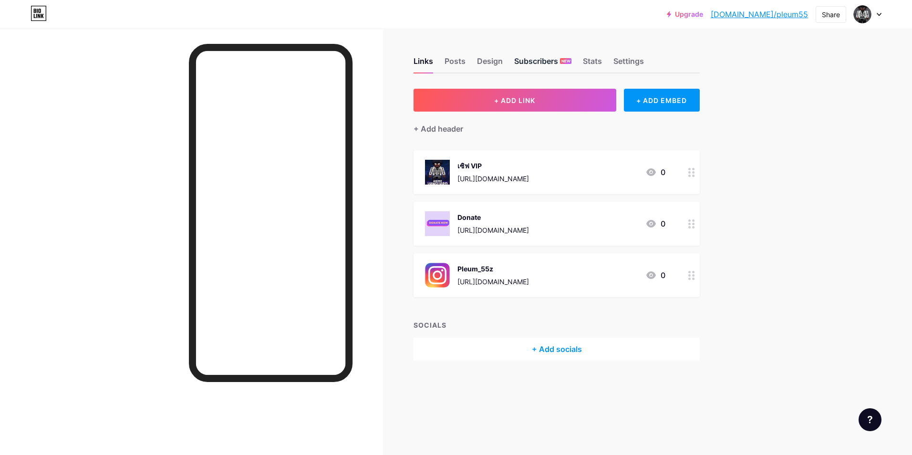
click at [541, 56] on div "Subscribers NEW" at bounding box center [542, 63] width 57 height 17
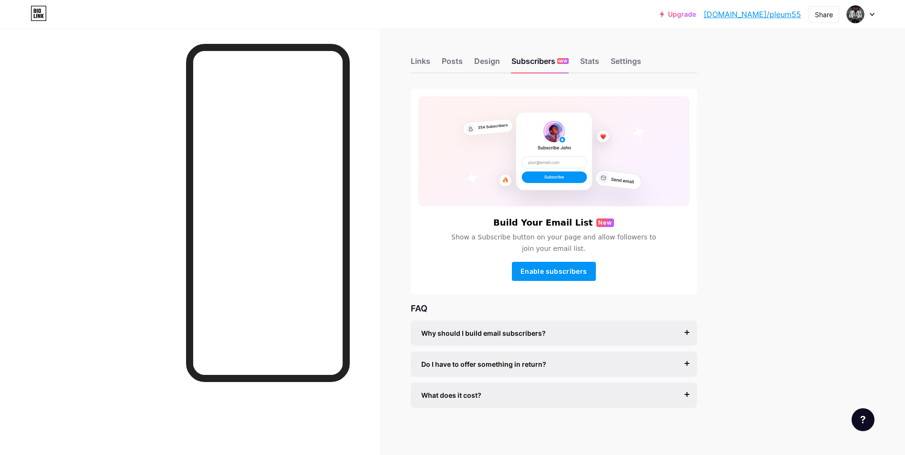
click at [409, 54] on div "Links Posts Design Subscribers NEW Stats Settings Build Your Email List New Sho…" at bounding box center [368, 242] width 737 height 427
click at [416, 57] on div "Links" at bounding box center [421, 63] width 20 height 17
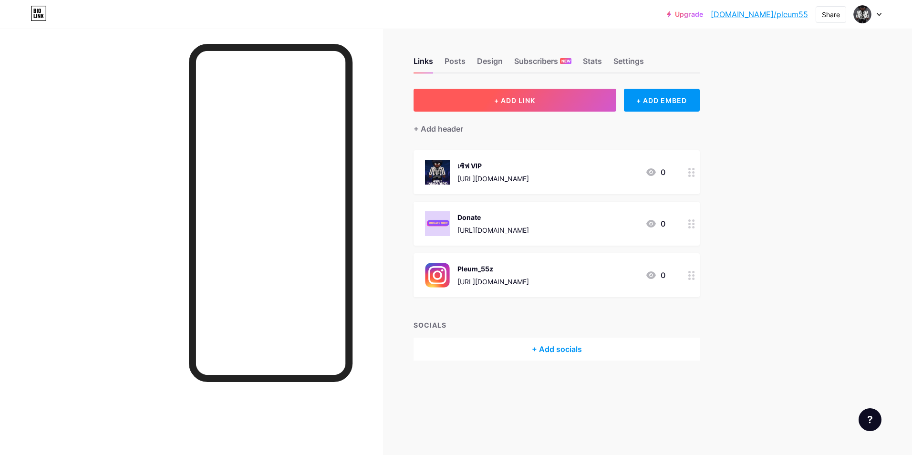
click at [572, 91] on button "+ ADD LINK" at bounding box center [514, 100] width 203 height 23
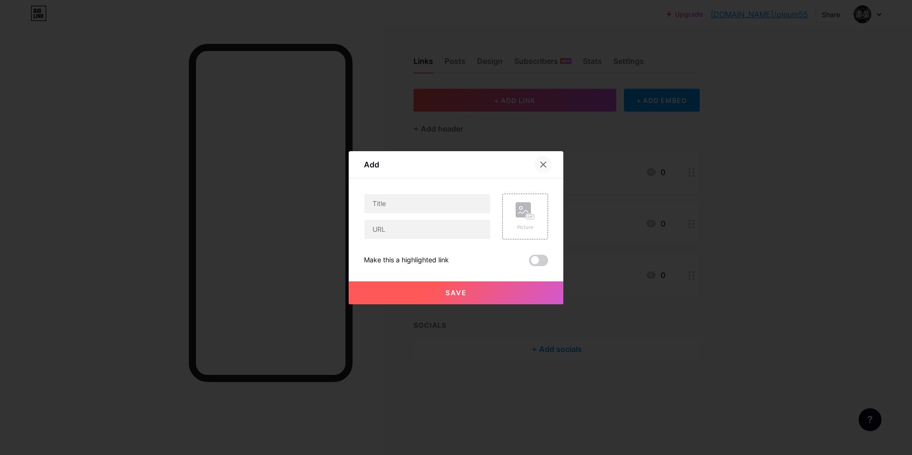
click at [543, 160] on div at bounding box center [543, 164] width 17 height 17
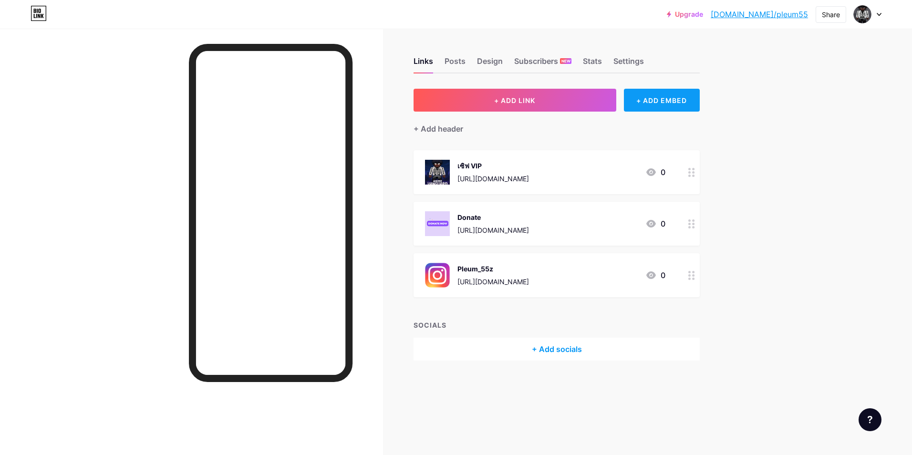
click at [658, 96] on div "+ ADD EMBED" at bounding box center [662, 100] width 76 height 23
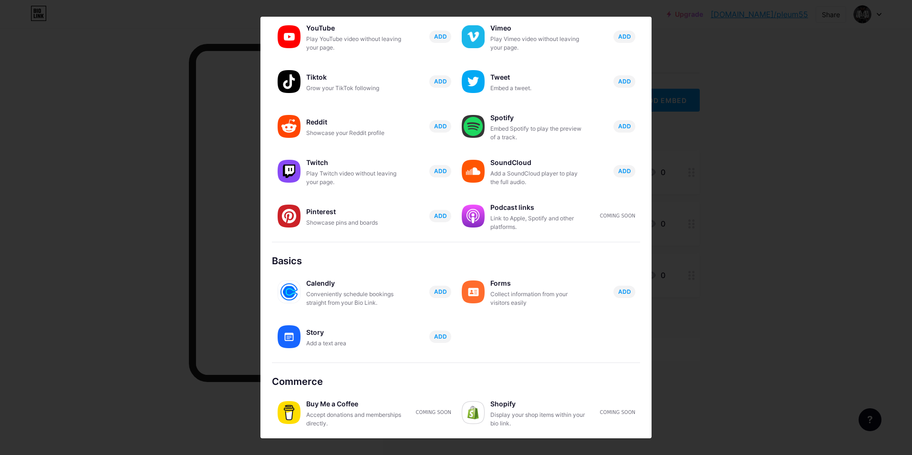
click at [72, 41] on div at bounding box center [456, 227] width 912 height 455
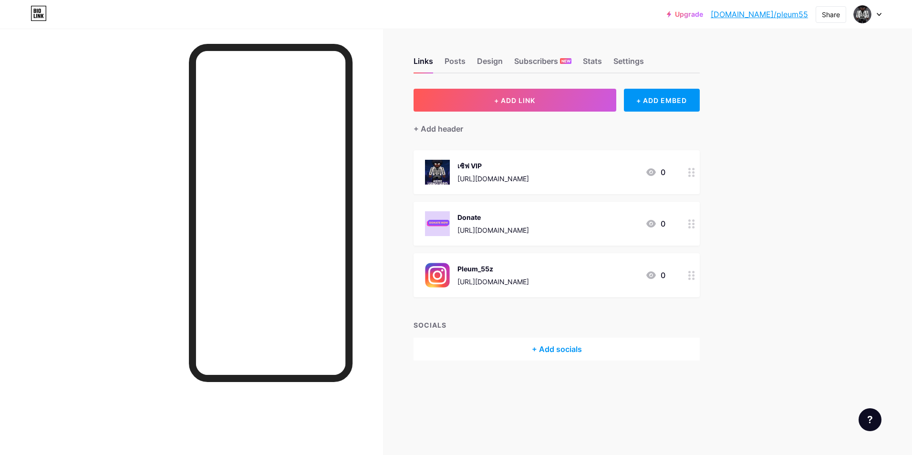
click at [579, 345] on div "+ Add socials" at bounding box center [556, 349] width 286 height 23
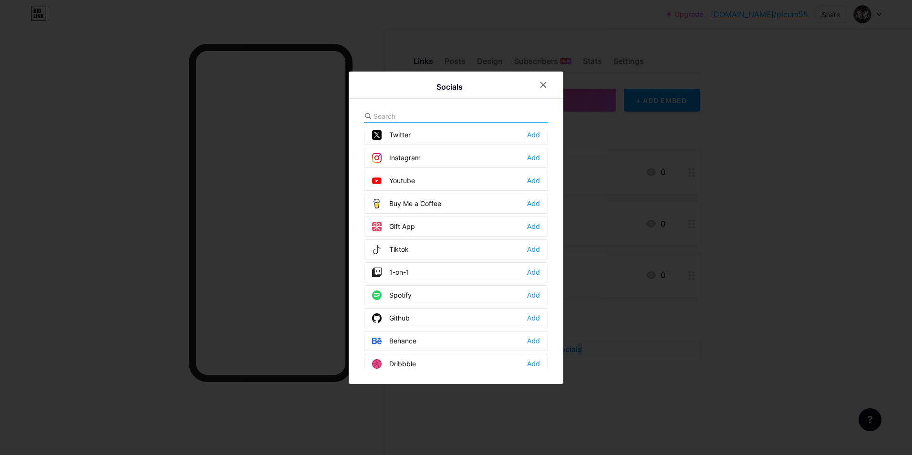
scroll to position [0, 0]
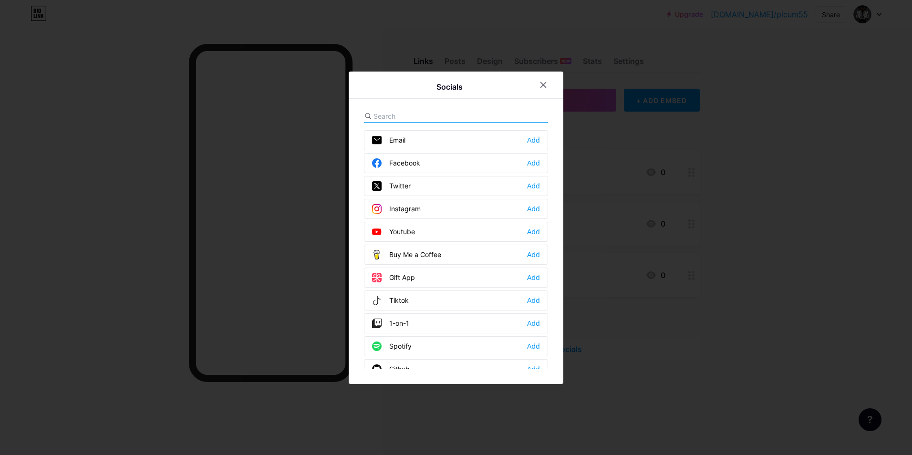
click at [529, 208] on div "Add" at bounding box center [533, 209] width 13 height 10
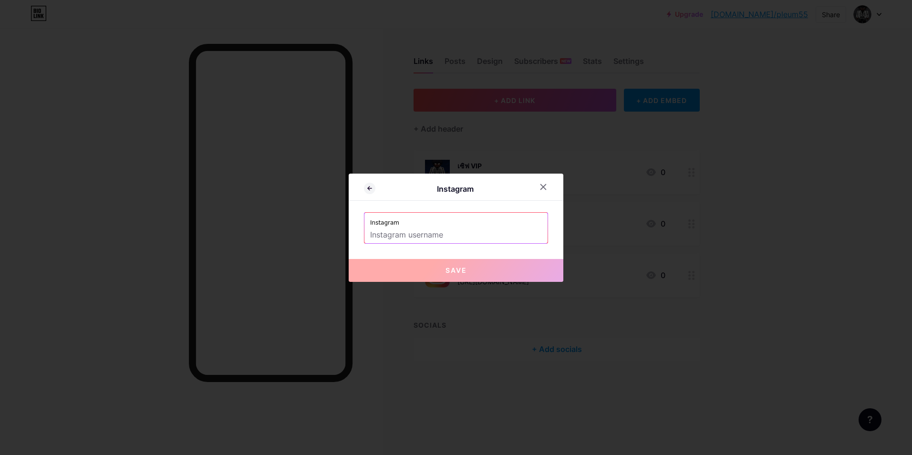
click at [447, 231] on input "text" at bounding box center [456, 235] width 172 height 16
type input "ธ"
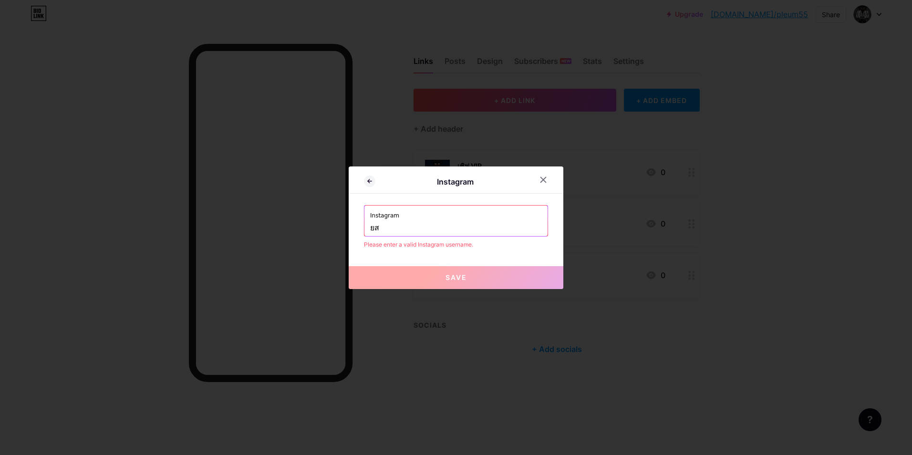
type input "ย"
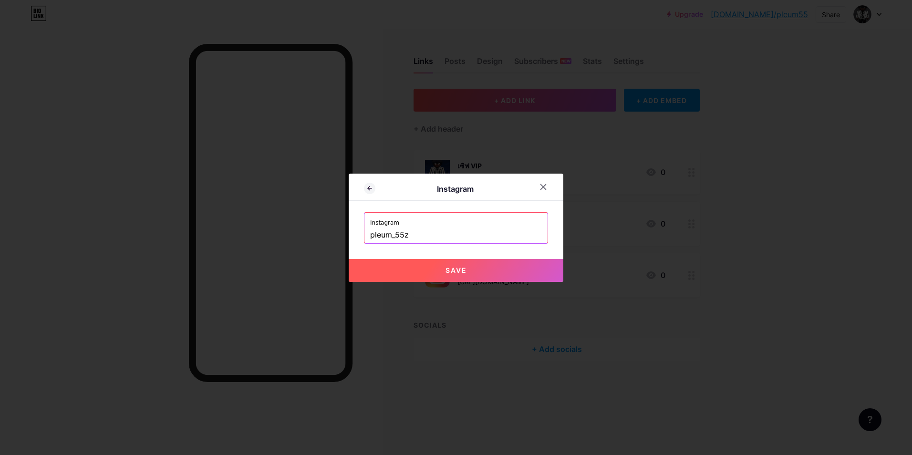
click at [429, 269] on button "Save" at bounding box center [456, 270] width 215 height 23
type input "https://instagram.com/pleum_55z"
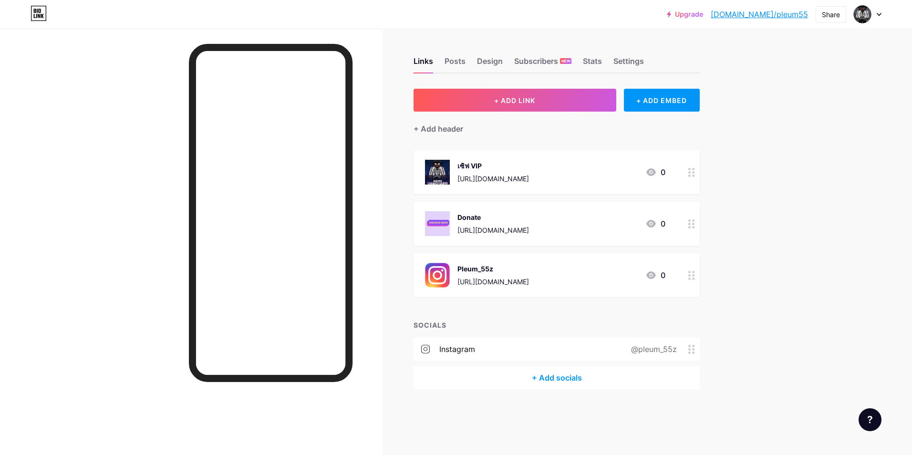
click at [563, 376] on div "+ Add socials" at bounding box center [556, 377] width 286 height 23
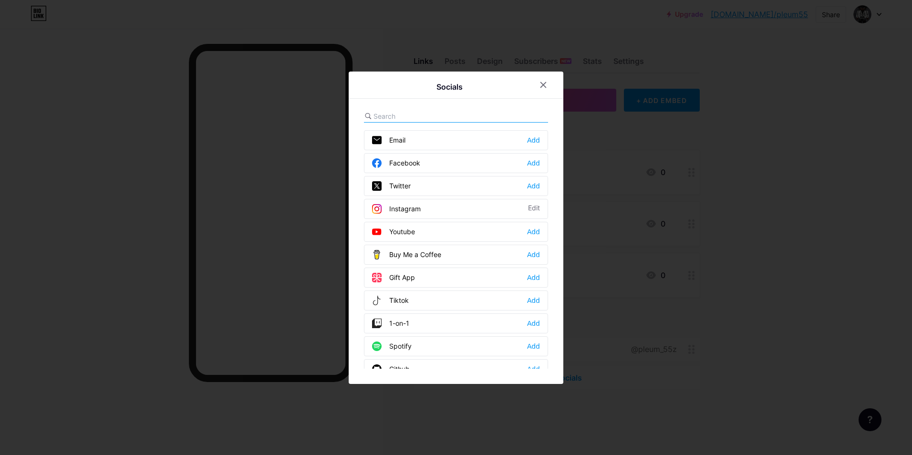
click at [539, 165] on div "Facebook Add" at bounding box center [456, 163] width 184 height 20
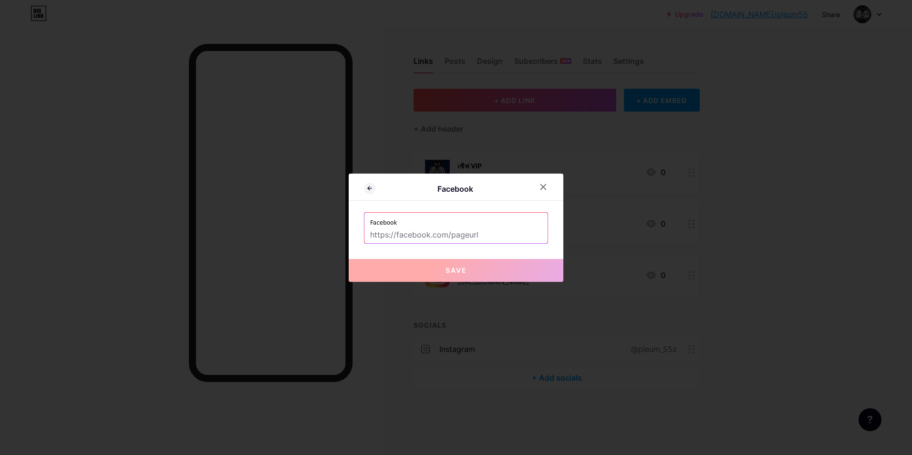
click at [482, 241] on input "text" at bounding box center [456, 235] width 172 height 16
click at [439, 227] on input "text" at bounding box center [456, 235] width 172 height 16
paste input "https://www.facebook.com/pleum.tanaphat"
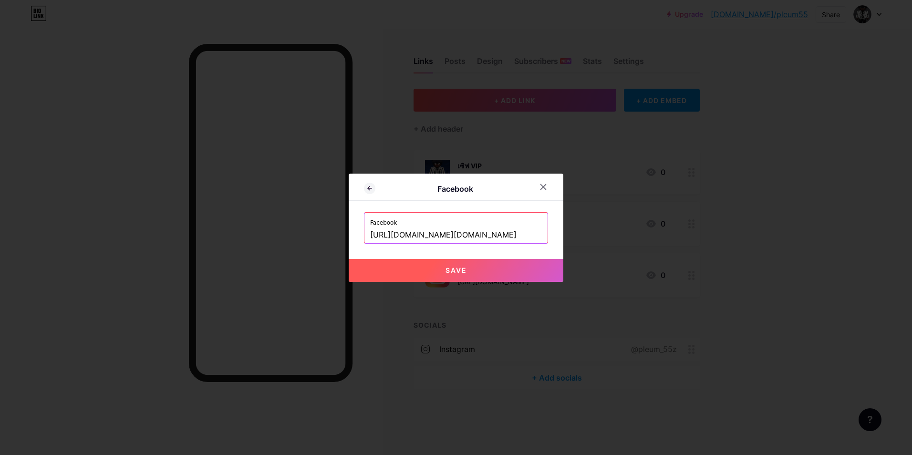
type input "https://www.facebook.com/pleum.tanaphat"
click at [389, 267] on button "Save" at bounding box center [456, 270] width 215 height 23
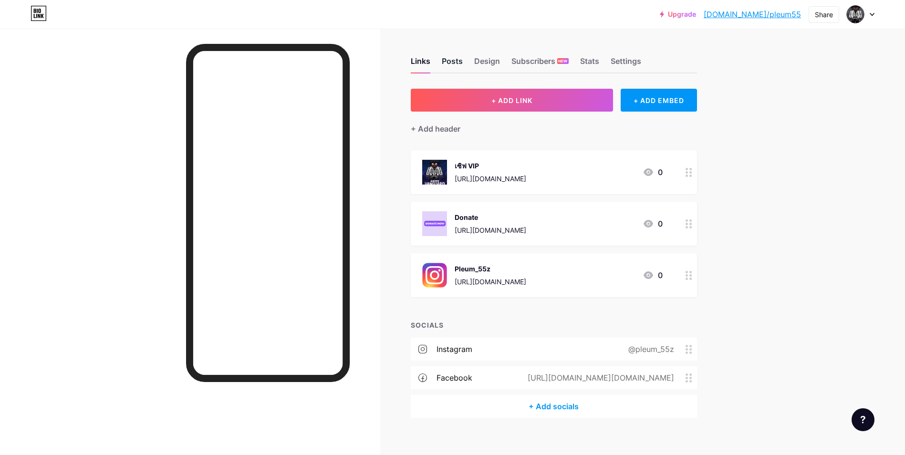
click at [454, 57] on div "Posts" at bounding box center [452, 63] width 21 height 17
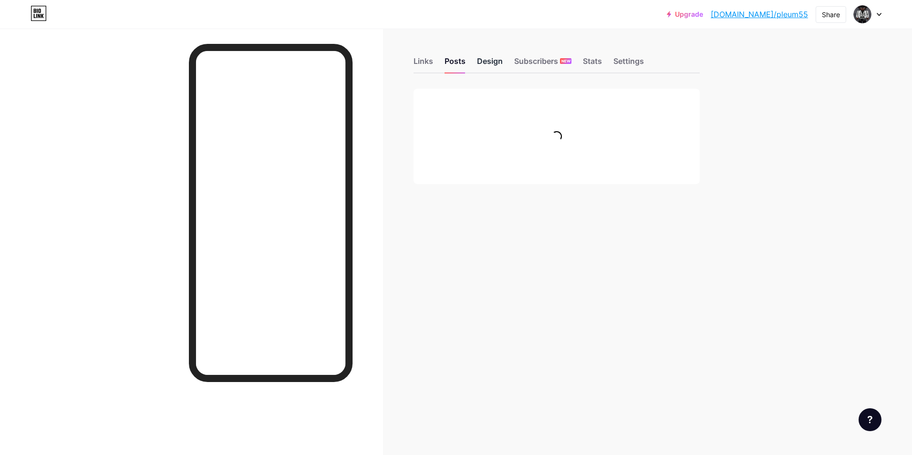
click at [483, 62] on div "Design" at bounding box center [490, 63] width 26 height 17
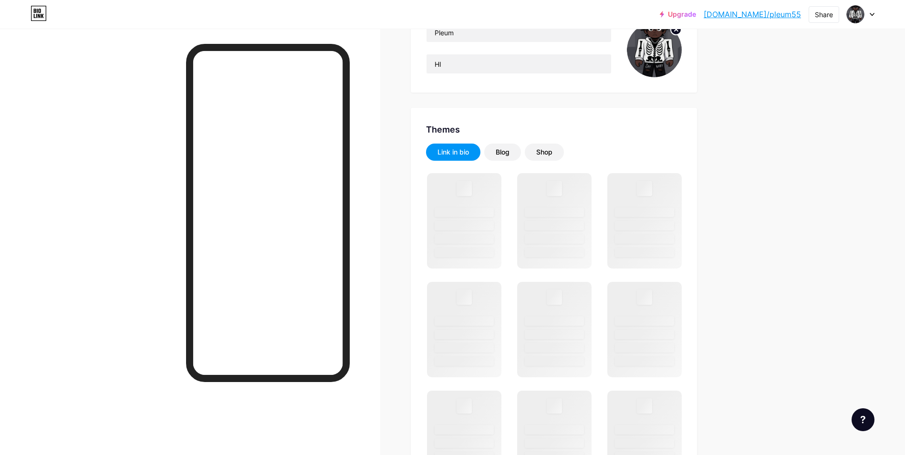
scroll to position [143, 0]
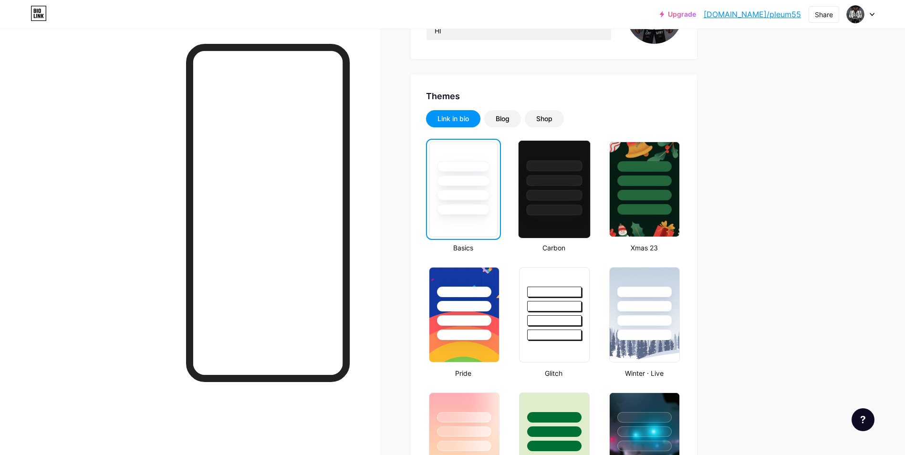
click at [553, 213] on div at bounding box center [554, 210] width 56 height 11
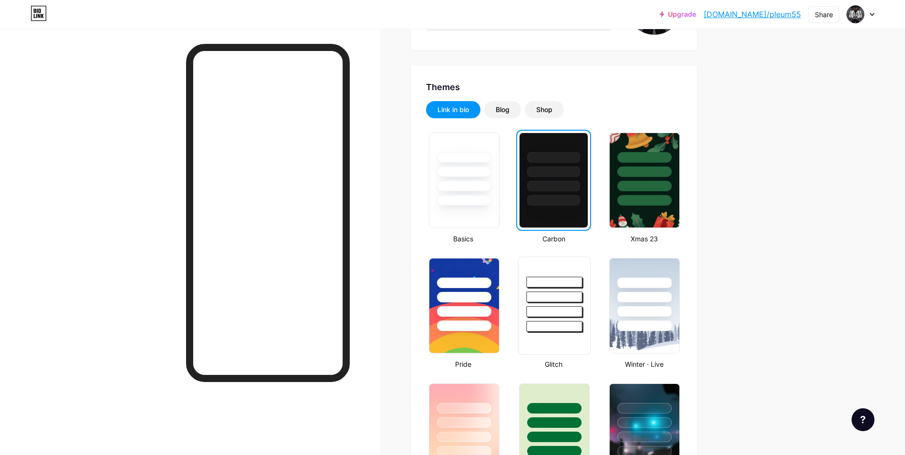
scroll to position [95, 0]
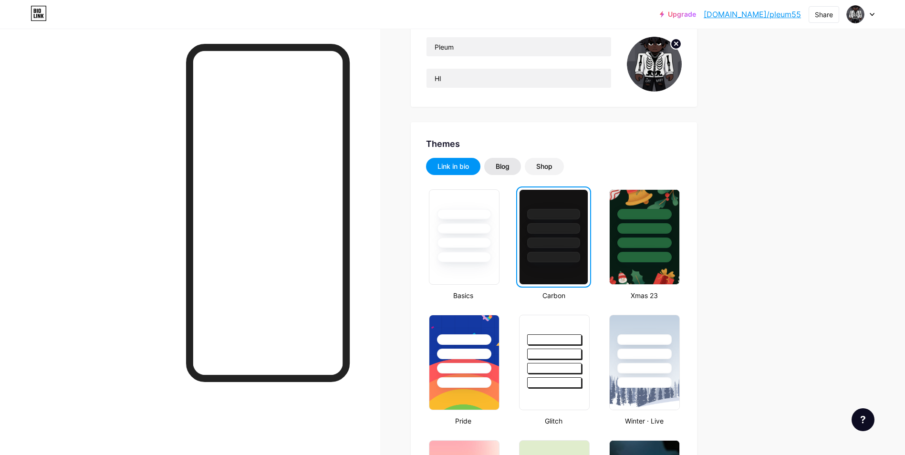
click at [504, 167] on div "Blog" at bounding box center [502, 167] width 14 height 10
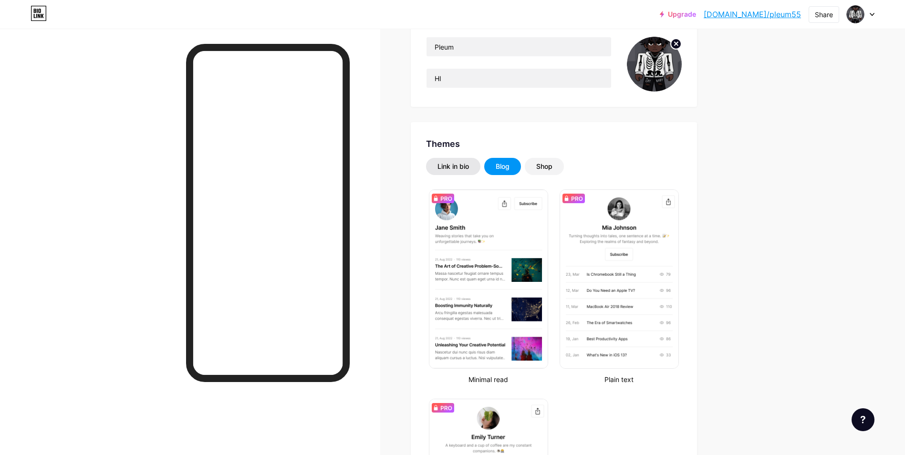
click at [455, 166] on div "Link in bio" at bounding box center [452, 167] width 31 height 10
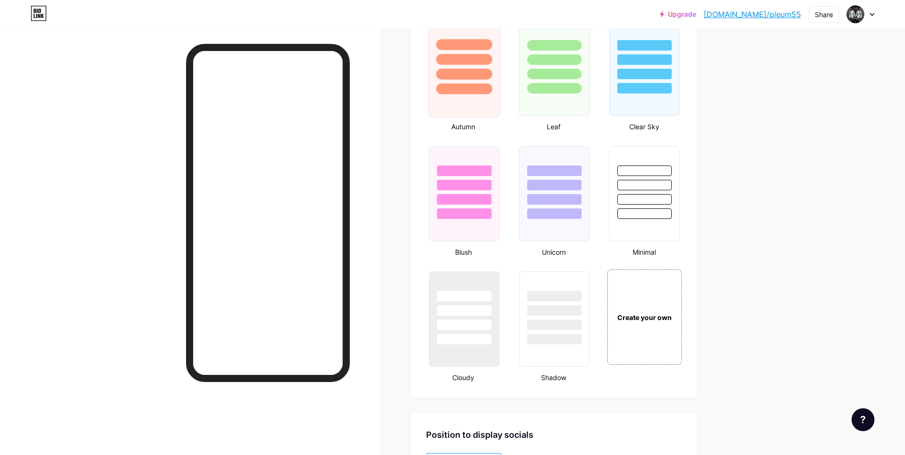
scroll to position [858, 0]
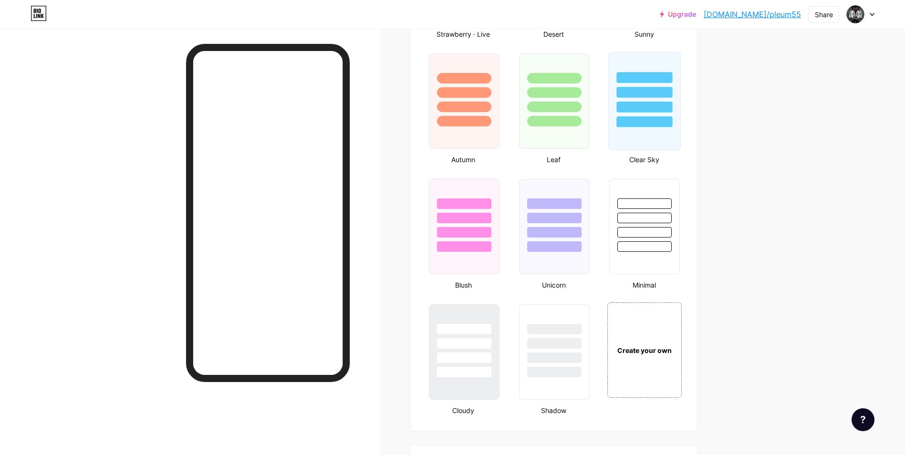
click at [643, 134] on div at bounding box center [644, 101] width 72 height 98
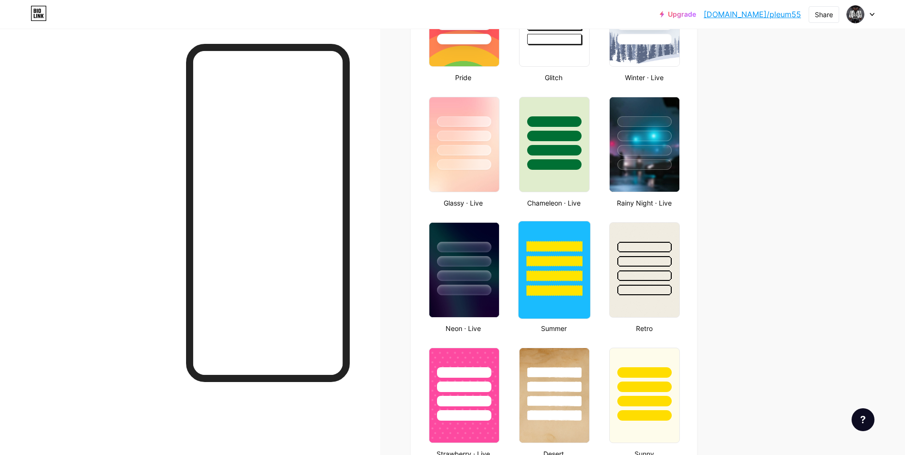
scroll to position [477, 0]
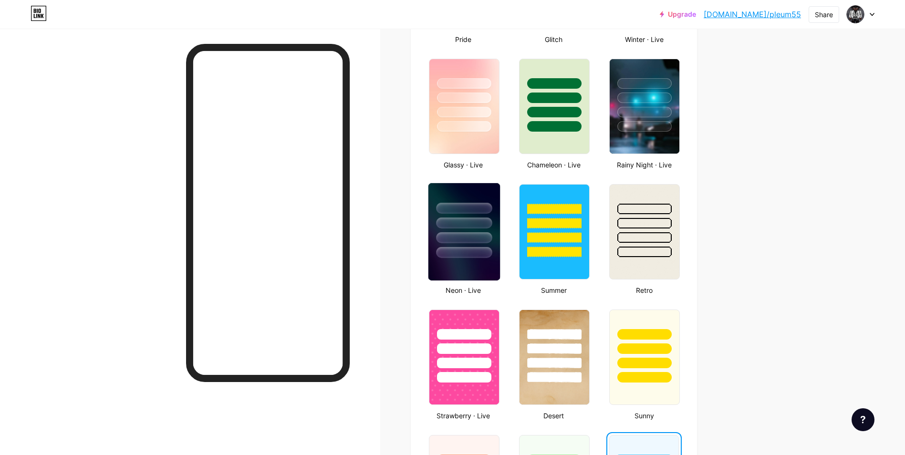
click at [474, 233] on div at bounding box center [464, 237] width 56 height 11
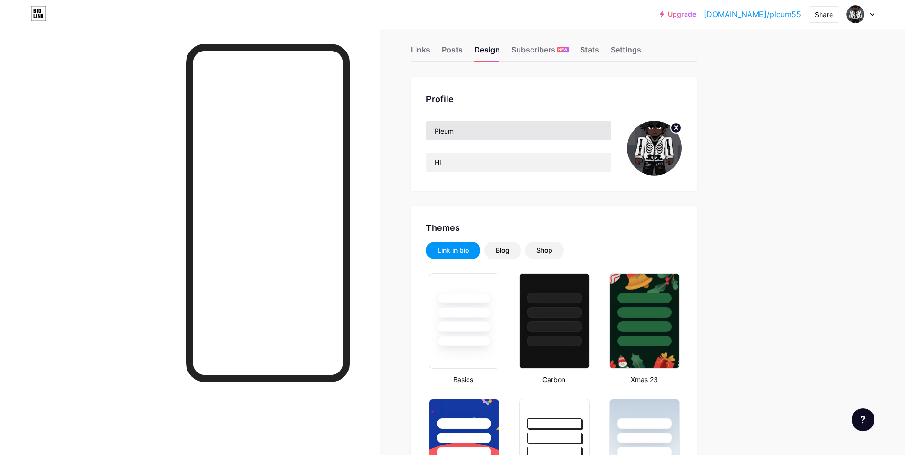
scroll to position [0, 0]
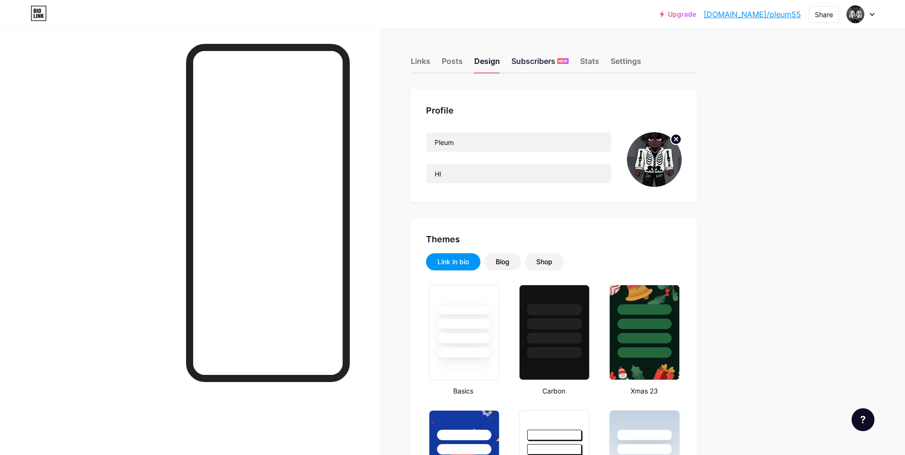
click at [549, 63] on div "Subscribers NEW" at bounding box center [539, 63] width 57 height 17
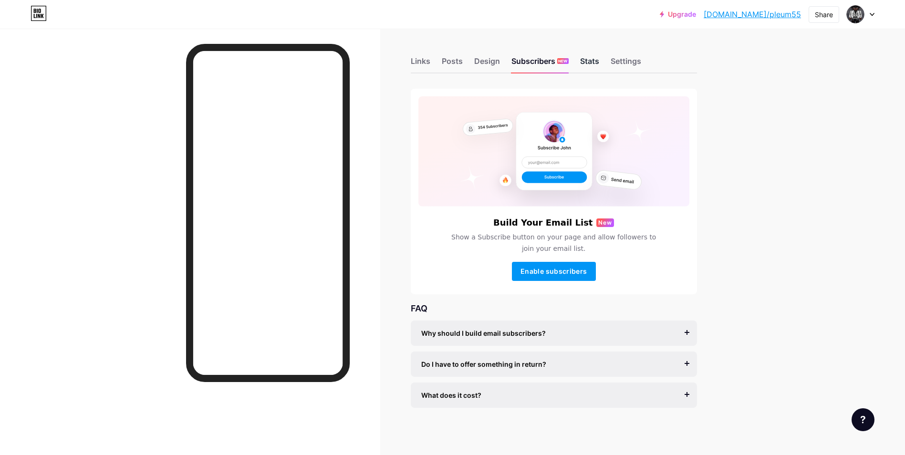
click at [599, 63] on div "Stats" at bounding box center [589, 63] width 19 height 17
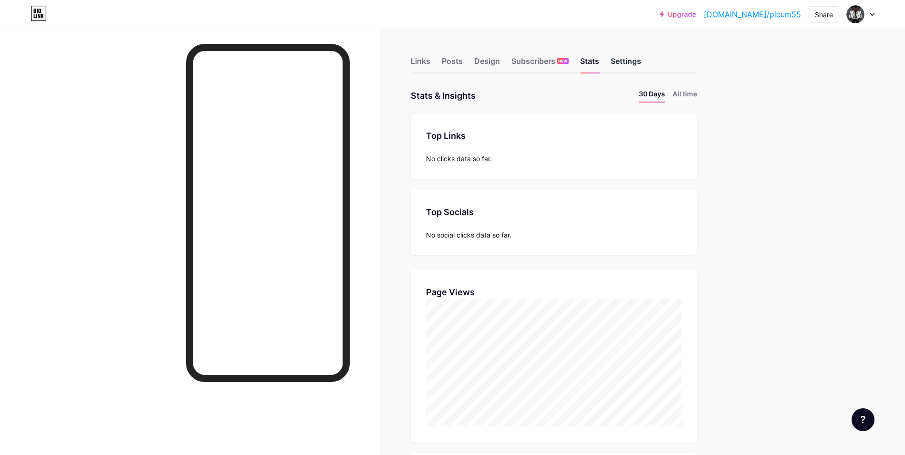
click at [624, 60] on div "Settings" at bounding box center [625, 63] width 31 height 17
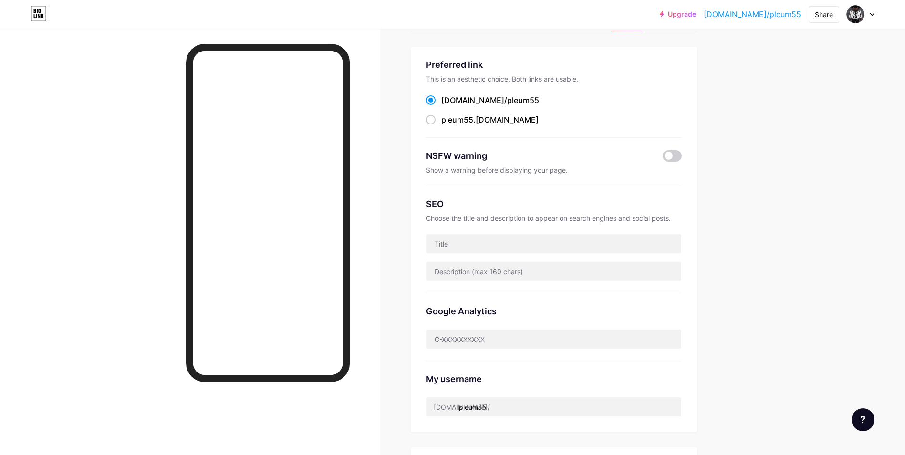
scroll to position [48, 0]
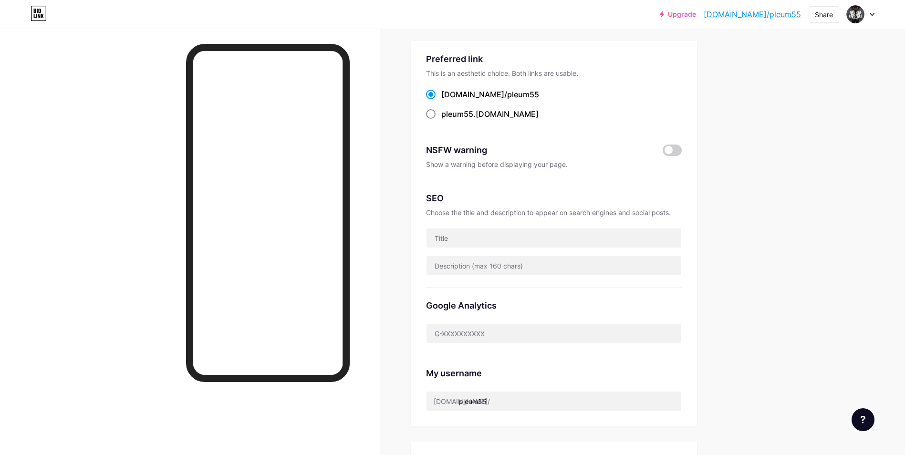
click at [444, 117] on span "pleum55" at bounding box center [457, 114] width 32 height 10
click at [444, 120] on input "pleum55 .bio.link" at bounding box center [444, 123] width 6 height 6
radio input "true"
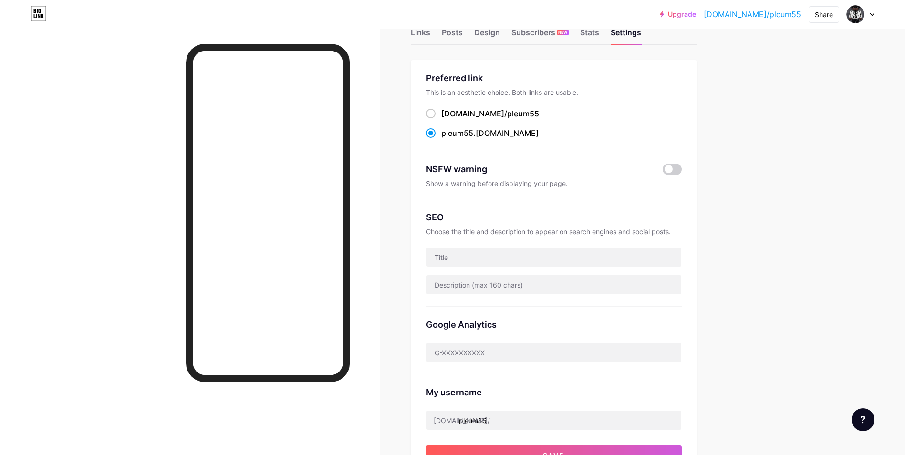
scroll to position [0, 0]
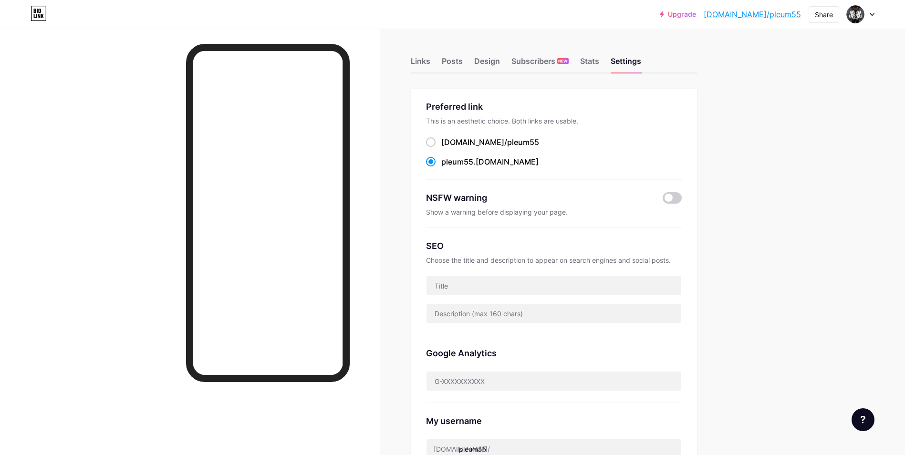
click at [475, 65] on div "Links Posts Design Subscribers NEW Stats Settings" at bounding box center [554, 56] width 286 height 33
click at [477, 64] on div "Design" at bounding box center [487, 63] width 26 height 17
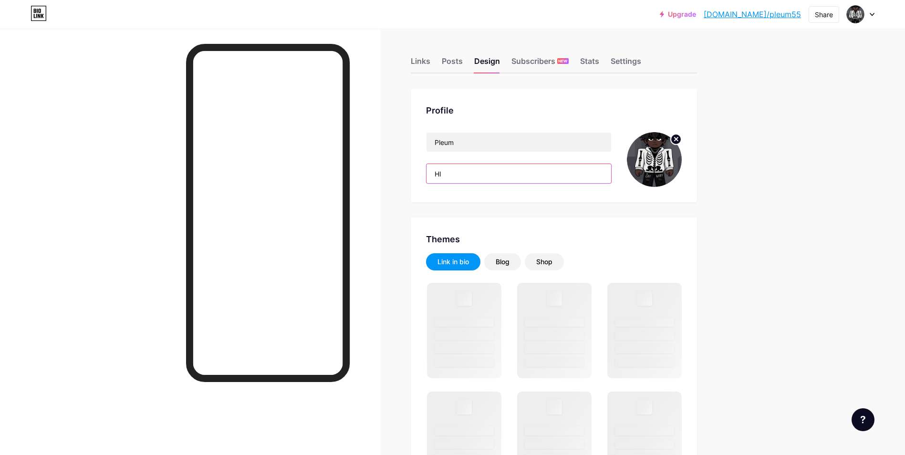
click at [462, 175] on input "HI" at bounding box center [518, 173] width 185 height 19
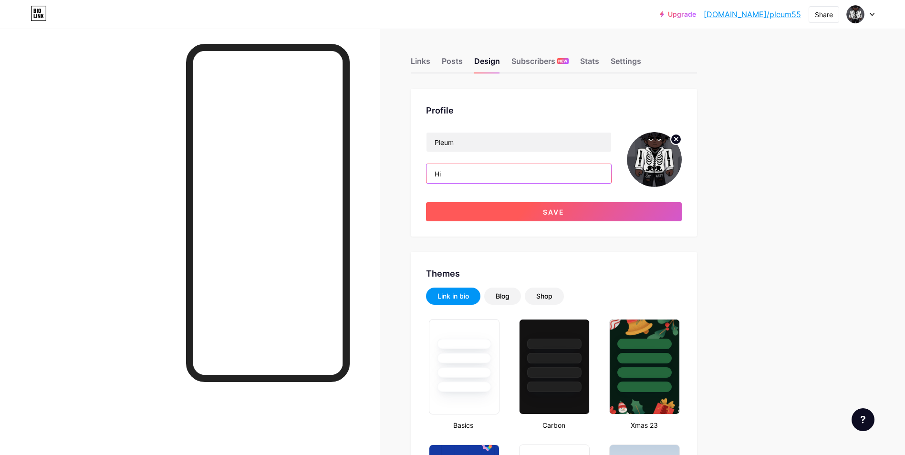
type input "Hi"
click at [503, 208] on button "Save" at bounding box center [554, 211] width 256 height 19
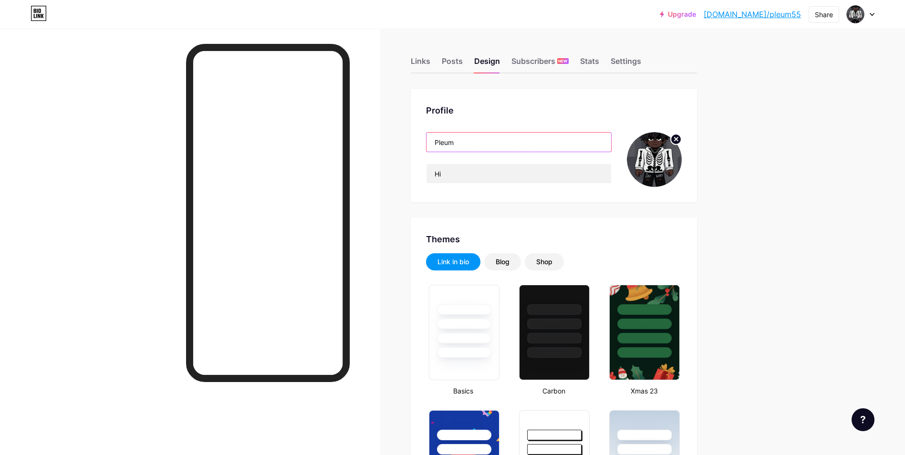
click at [497, 142] on input "Pleum" at bounding box center [518, 142] width 185 height 19
click at [346, 162] on div at bounding box center [268, 213] width 164 height 338
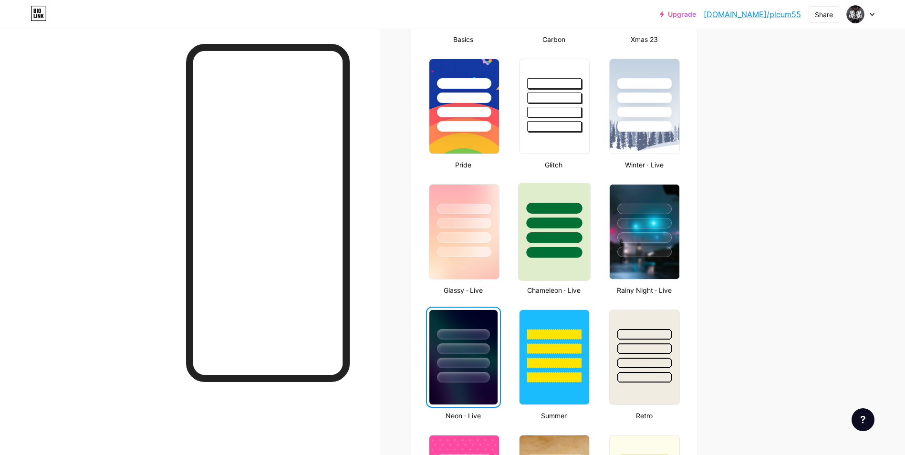
scroll to position [429, 0]
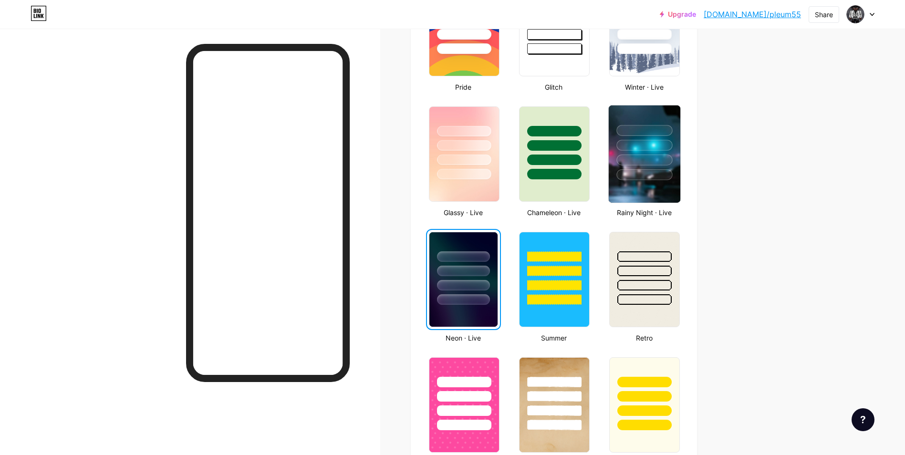
click at [653, 163] on div at bounding box center [645, 159] width 56 height 11
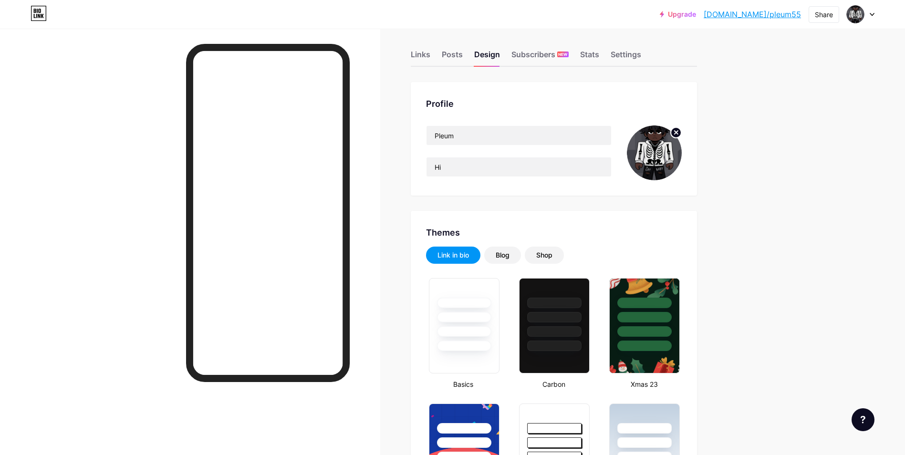
scroll to position [0, 0]
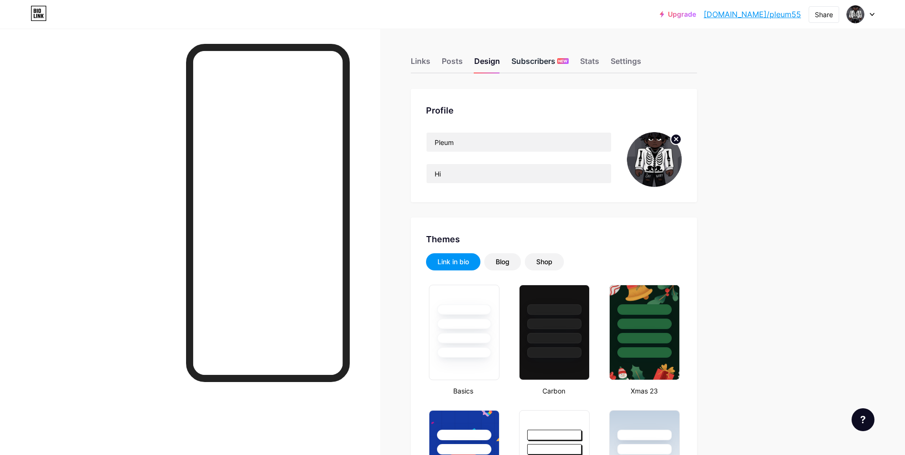
click at [554, 63] on div "Subscribers NEW" at bounding box center [539, 63] width 57 height 17
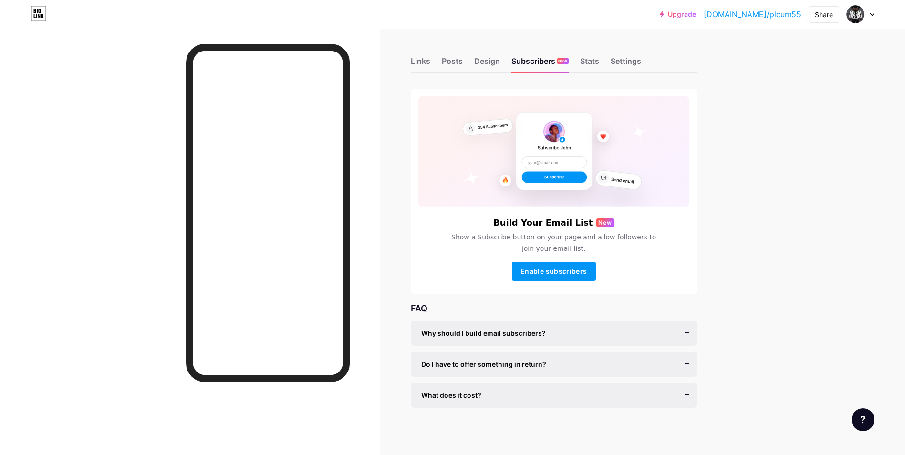
click at [436, 66] on div "Links Posts Design Subscribers NEW Stats Settings" at bounding box center [554, 56] width 286 height 33
click at [429, 62] on div "Links" at bounding box center [421, 63] width 20 height 17
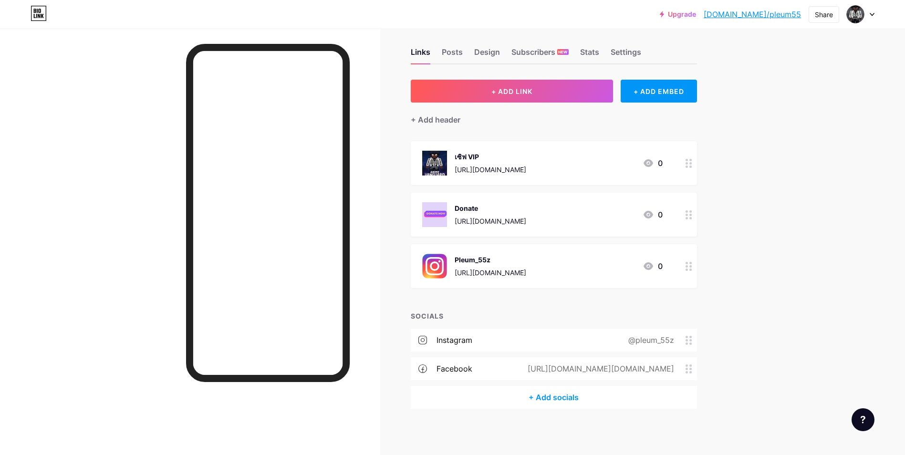
scroll to position [10, 0]
click at [452, 43] on div "Links Posts Design Subscribers NEW Stats Settings" at bounding box center [554, 46] width 286 height 33
click at [452, 52] on div "Posts" at bounding box center [452, 53] width 21 height 17
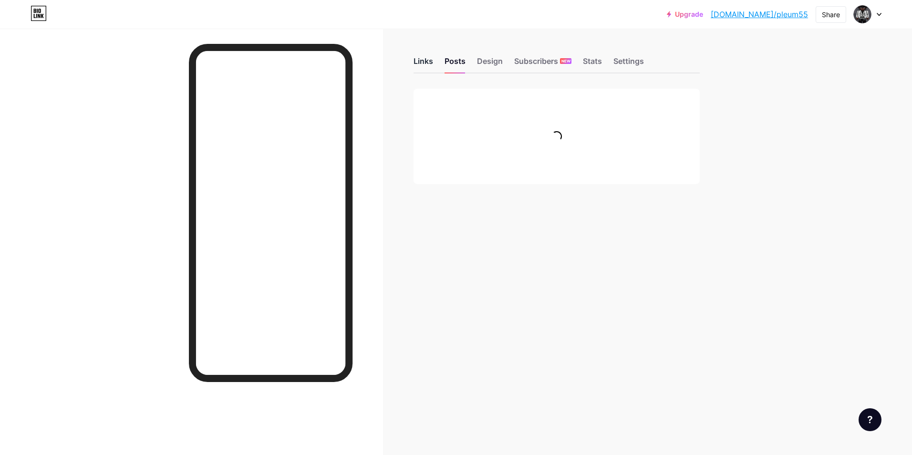
click at [413, 61] on div "Links Posts Design Subscribers NEW Stats Settings Feature requests Help center …" at bounding box center [370, 130] width 740 height 203
click at [419, 62] on div "Links" at bounding box center [423, 63] width 20 height 17
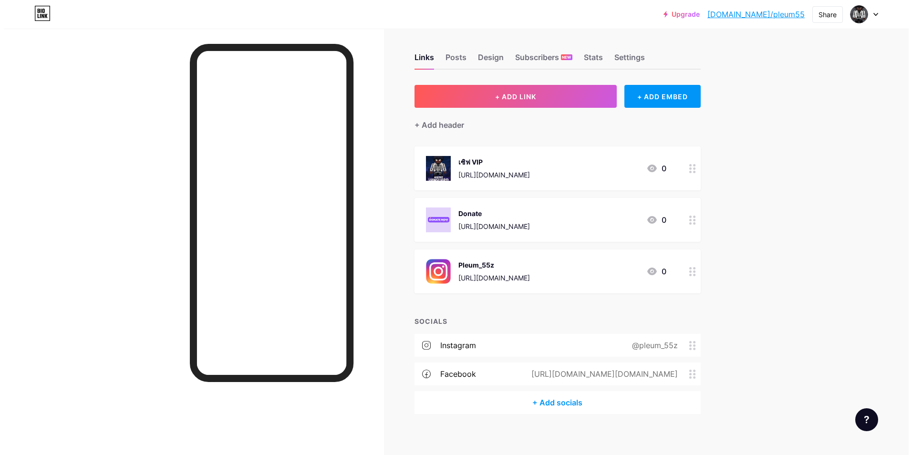
scroll to position [10, 0]
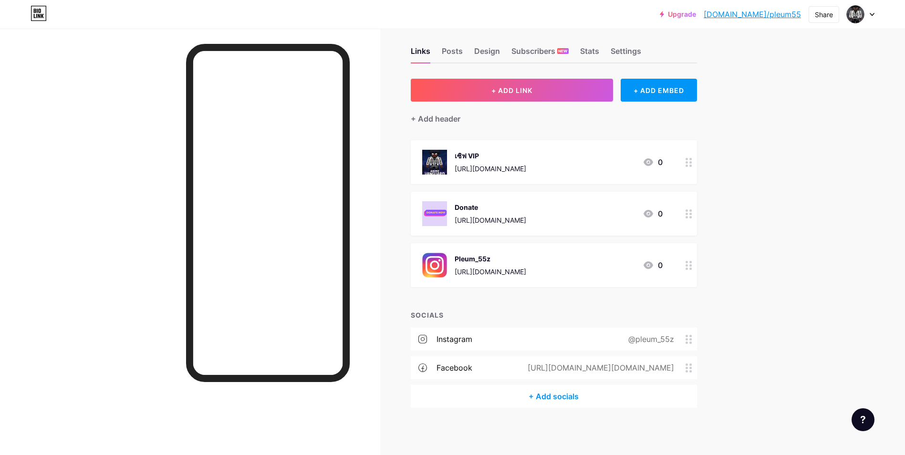
click at [626, 404] on div "+ Add socials" at bounding box center [554, 396] width 286 height 23
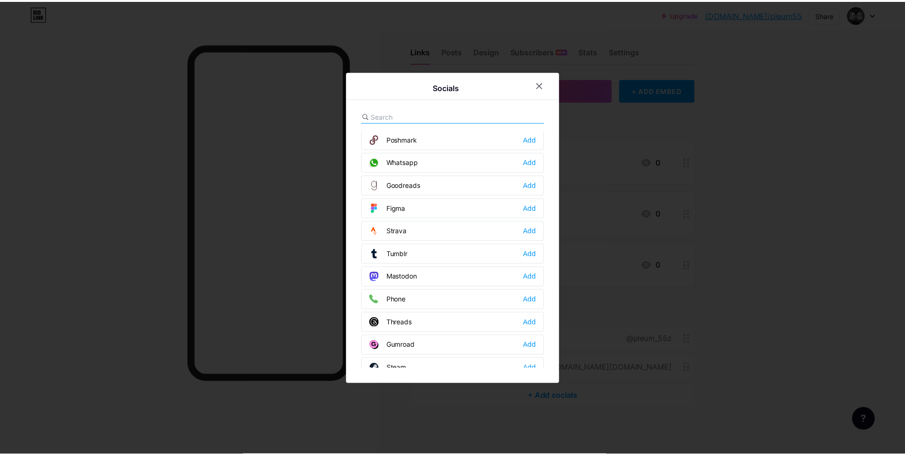
scroll to position [860, 0]
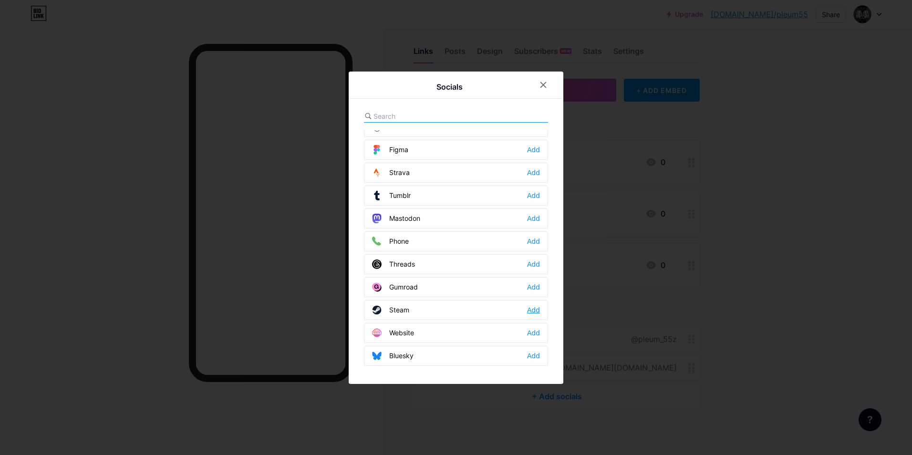
click at [533, 309] on div "Add" at bounding box center [533, 310] width 13 height 10
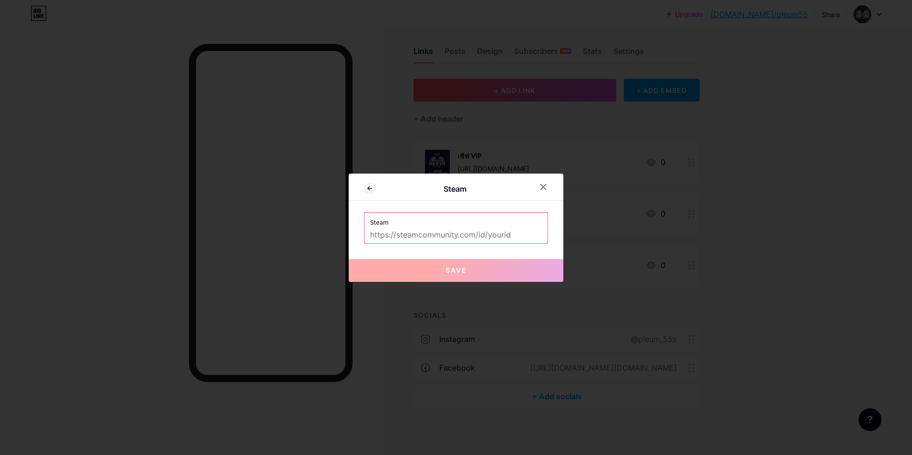
click at [502, 228] on input "text" at bounding box center [456, 235] width 172 height 16
paste input "https://steamcommunity.com/id/19120555/"
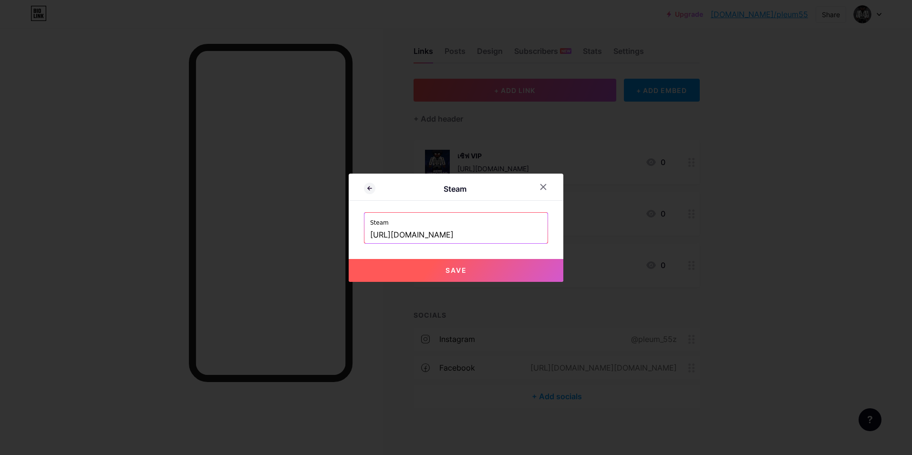
type input "https://steamcommunity.com/id/19120555/"
click at [448, 273] on span "Save" at bounding box center [455, 270] width 21 height 8
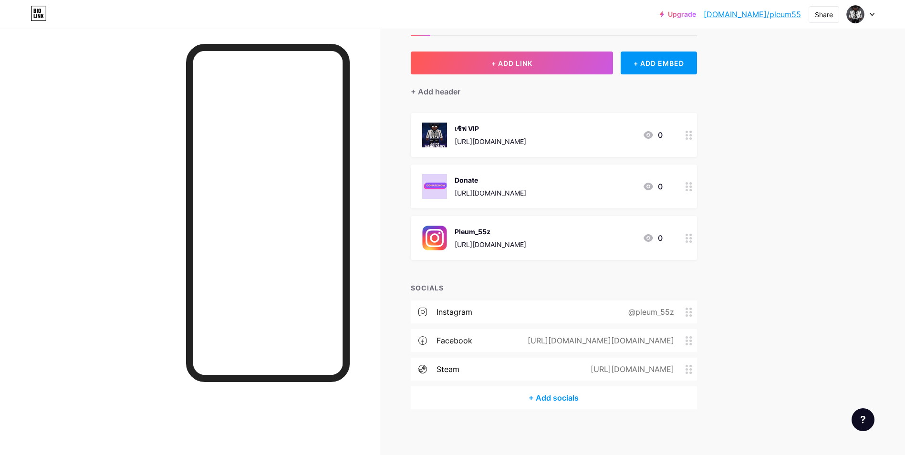
scroll to position [39, 0]
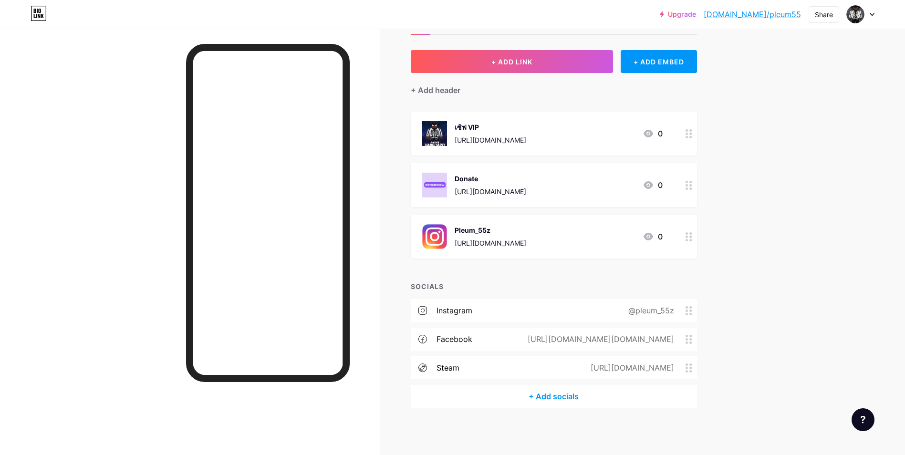
click at [554, 398] on div "+ Add socials" at bounding box center [554, 396] width 286 height 23
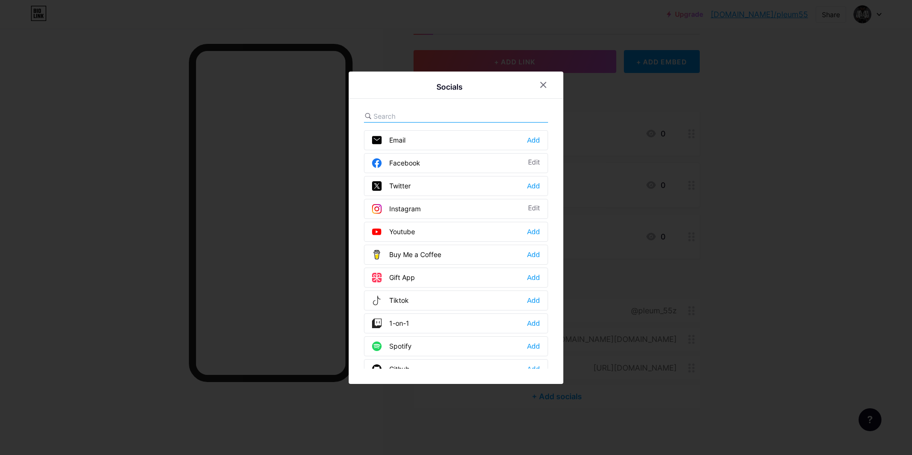
click at [535, 237] on div "Youtube Add" at bounding box center [456, 232] width 184 height 20
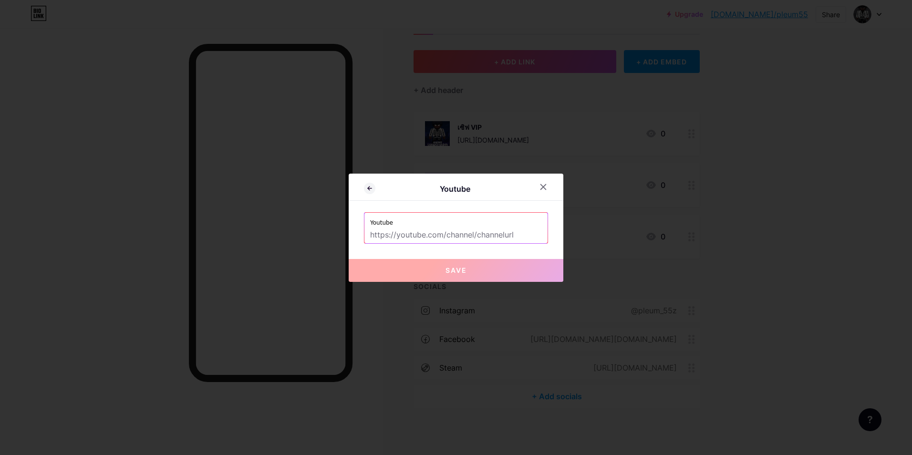
click at [532, 231] on input "text" at bounding box center [456, 235] width 172 height 16
paste input "https://www.youtube.com/@Pleum55449"
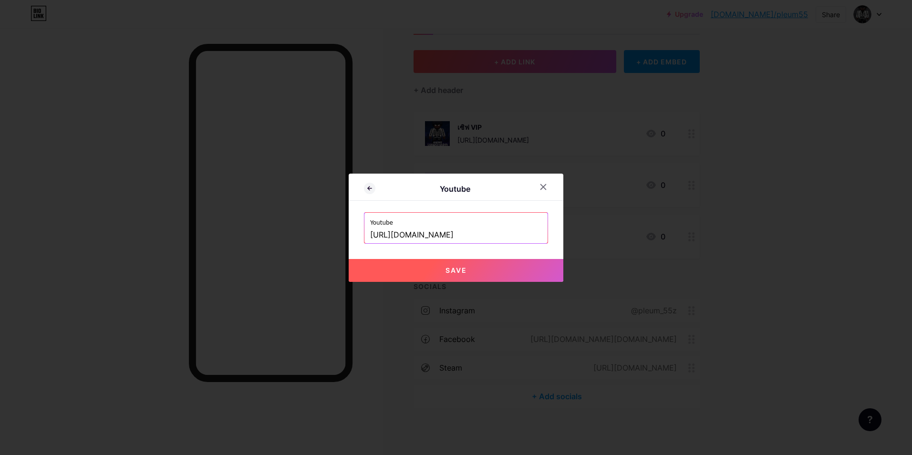
type input "https://www.youtube.com/@Pleum55449"
click at [380, 274] on button "Save" at bounding box center [456, 270] width 215 height 23
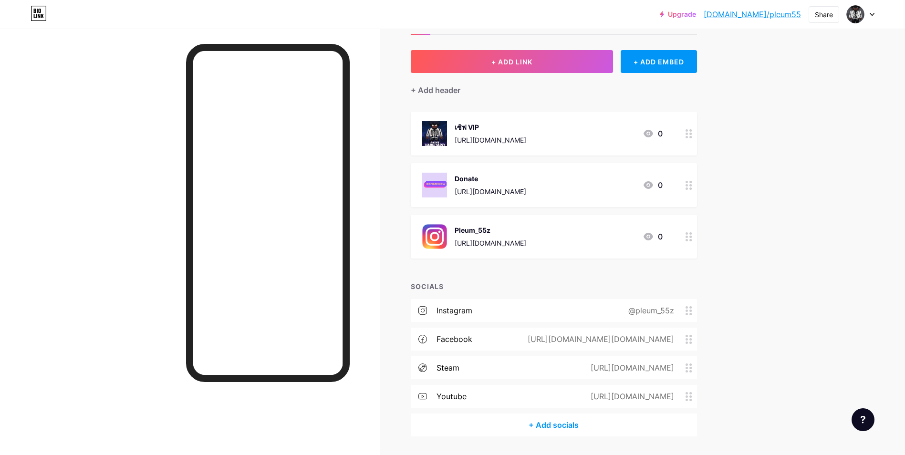
click at [609, 93] on div "+ Add header" at bounding box center [554, 84] width 286 height 23
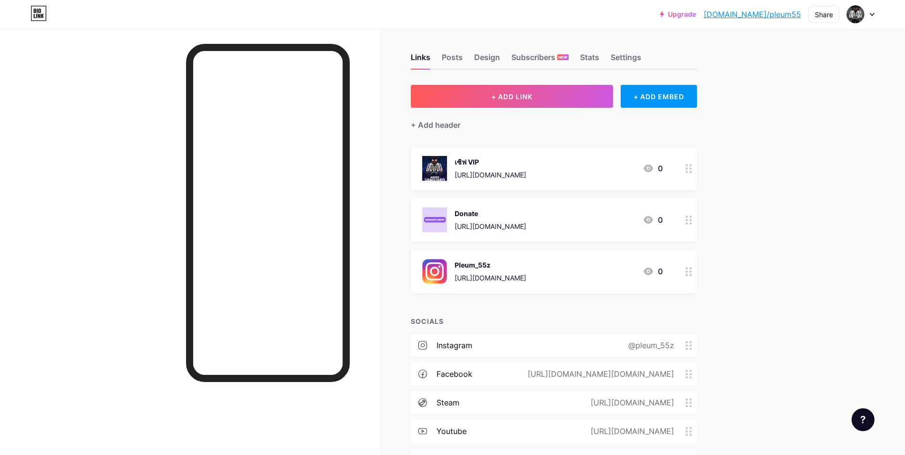
scroll to position [0, 0]
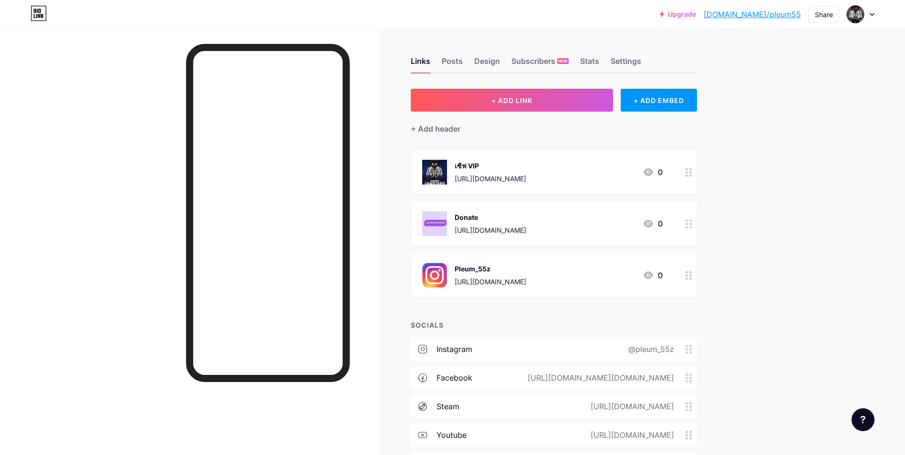
click at [358, 203] on div at bounding box center [190, 256] width 380 height 455
click at [631, 62] on div "Settings" at bounding box center [625, 63] width 31 height 17
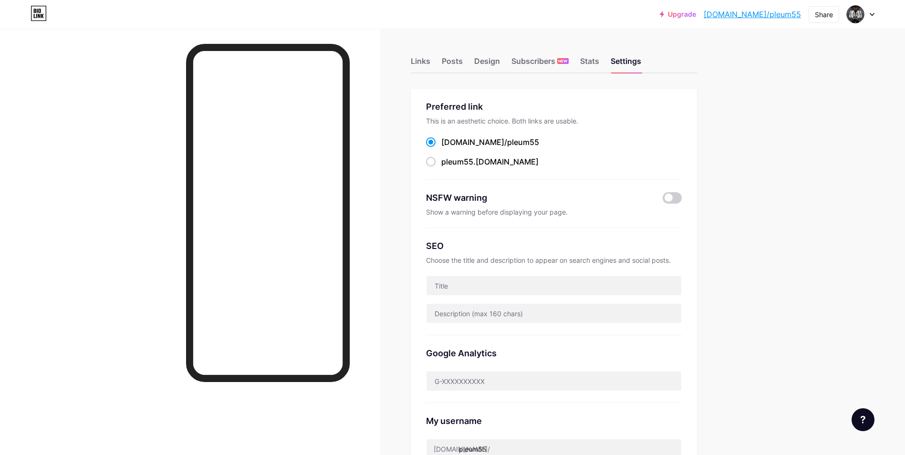
click at [411, 62] on div "Links Posts Design Subscribers NEW Stats Settings Preferred link This is an aes…" at bounding box center [368, 388] width 737 height 718
click at [416, 61] on div "Links" at bounding box center [421, 63] width 20 height 17
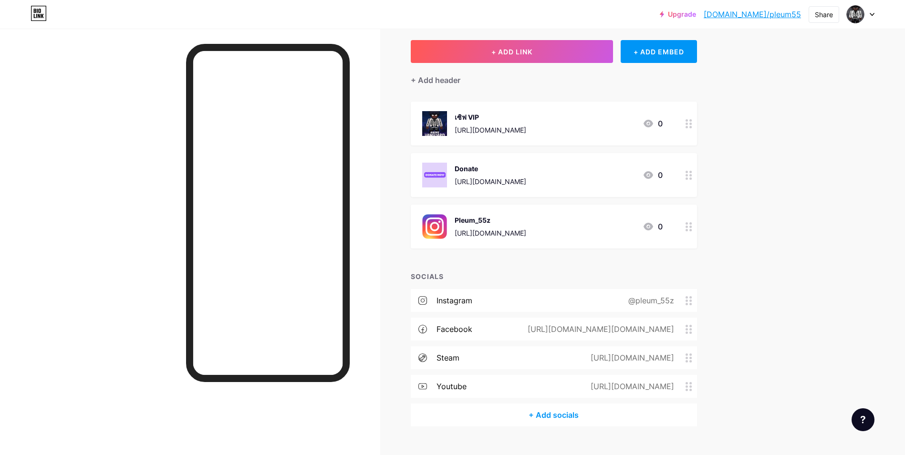
scroll to position [67, 0]
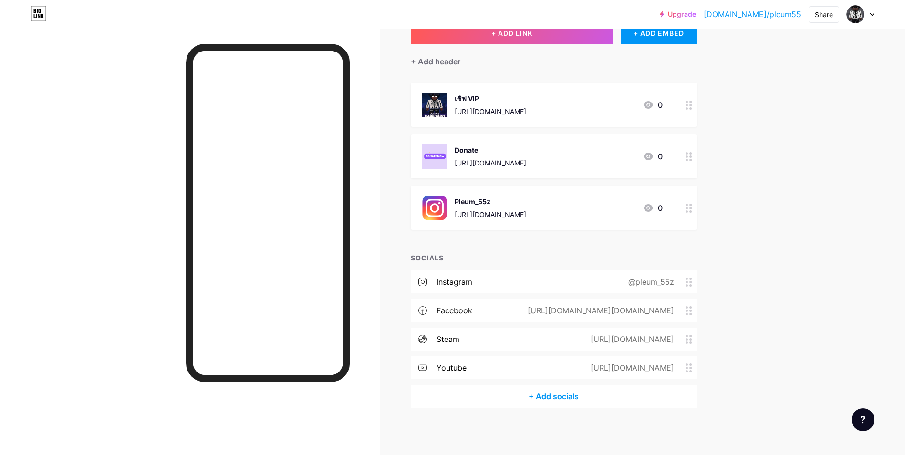
click at [73, 215] on div at bounding box center [190, 256] width 380 height 455
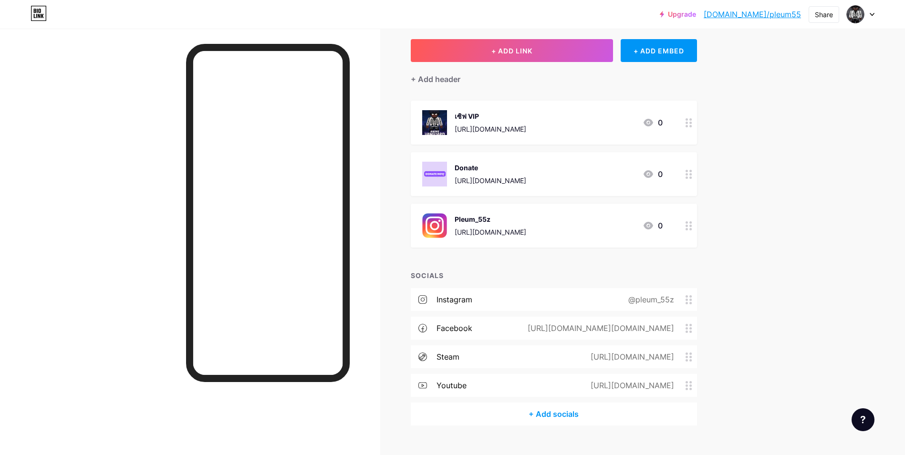
scroll to position [0, 0]
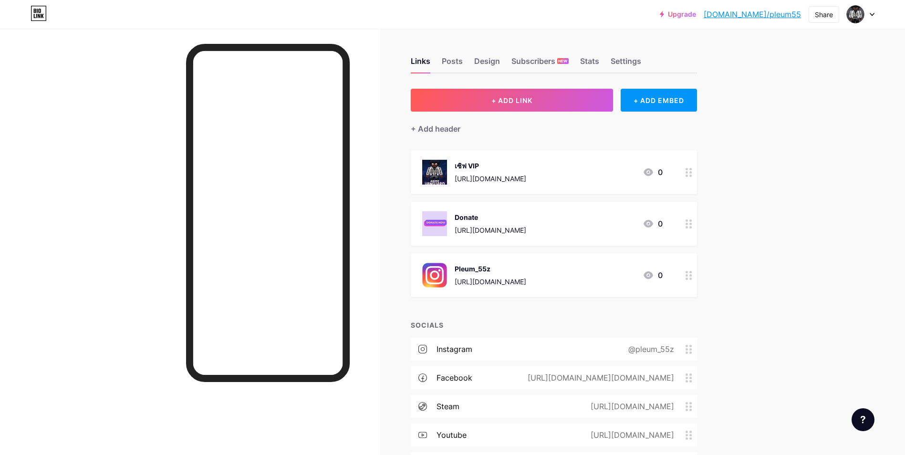
click at [610, 64] on div "Links Posts Design Subscribers NEW Stats Settings" at bounding box center [554, 56] width 286 height 33
click at [614, 64] on div "Links Posts Design Subscribers NEW Stats Settings" at bounding box center [554, 56] width 286 height 33
click at [617, 64] on div "Settings" at bounding box center [625, 63] width 31 height 17
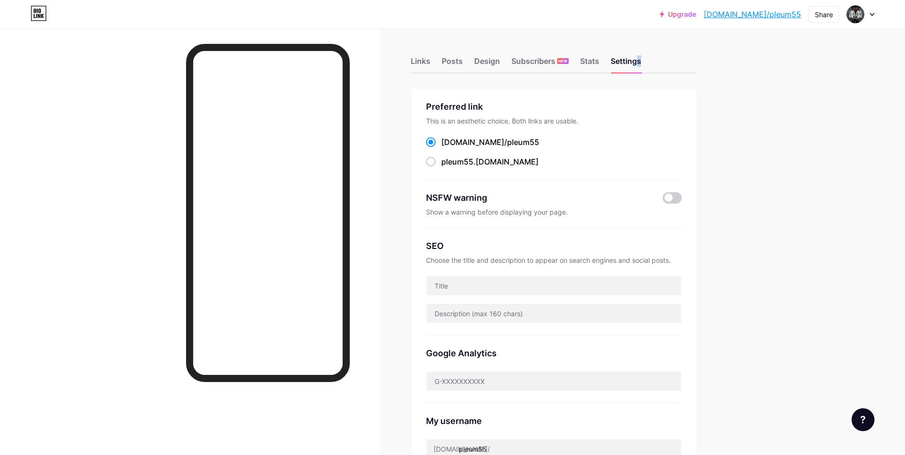
click at [768, 15] on link "[DOMAIN_NAME]/pleum55" at bounding box center [751, 14] width 97 height 11
